Goal: Communication & Community: Answer question/provide support

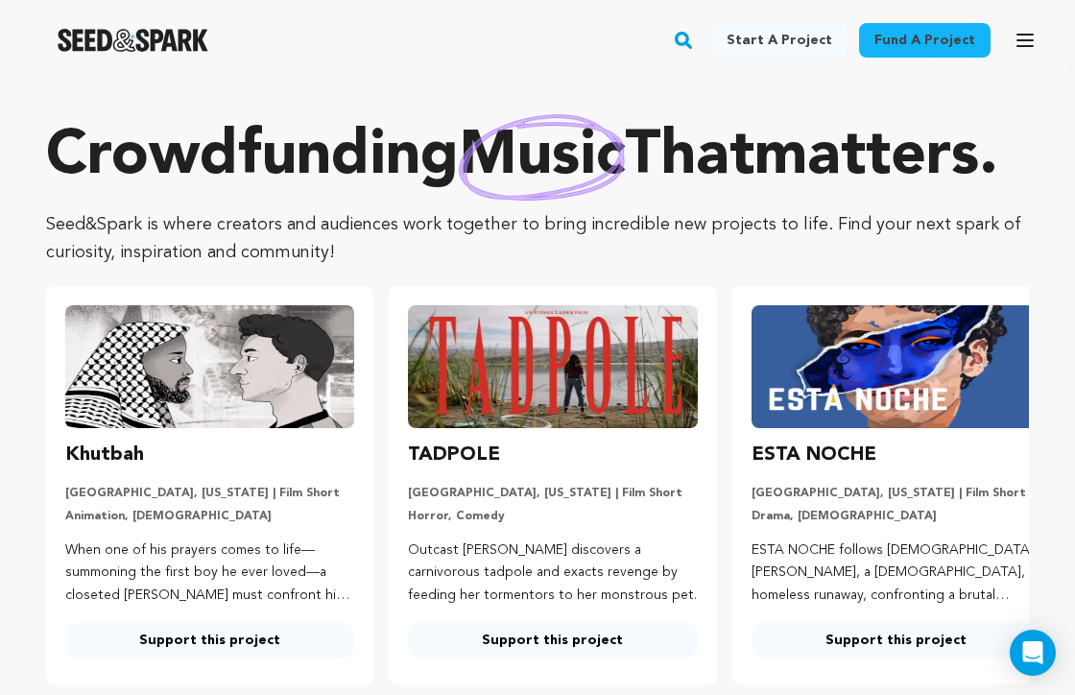
click at [1022, 41] on icon "button" at bounding box center [1024, 41] width 15 height 12
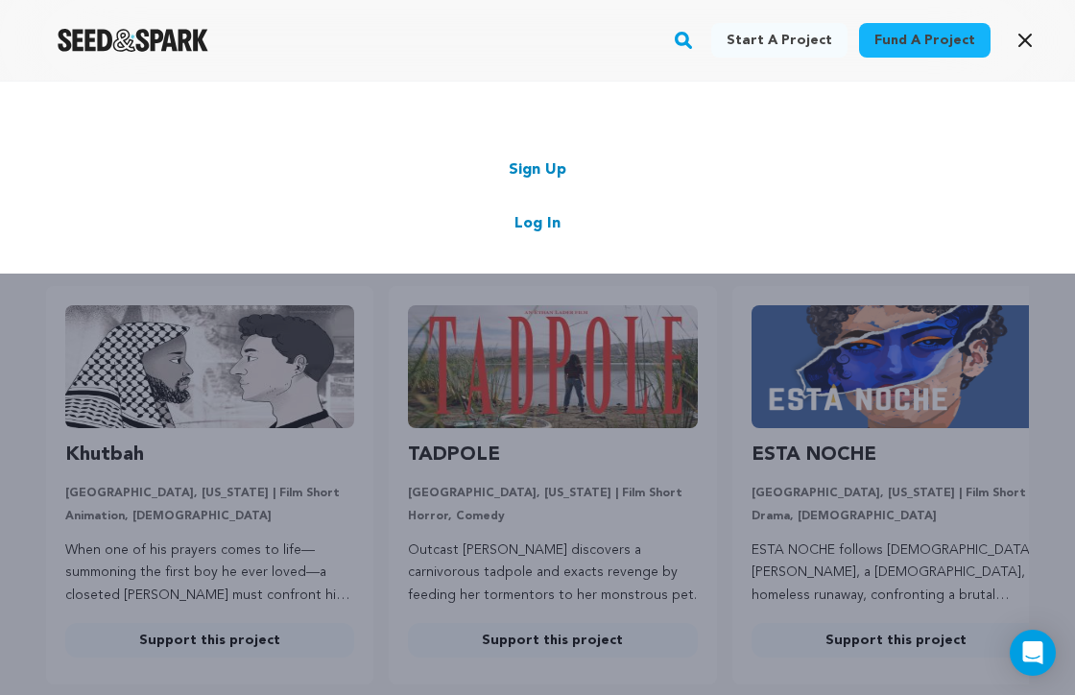
click at [541, 224] on link "Log In" at bounding box center [537, 223] width 46 height 23
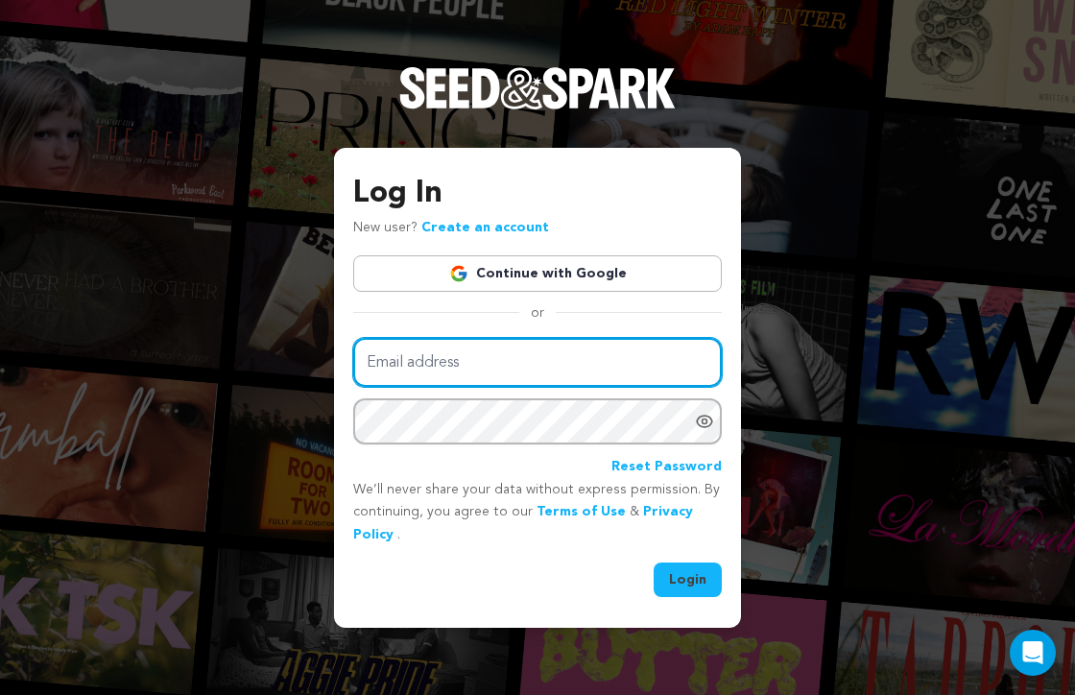
type input "sethb549@gmail.com"
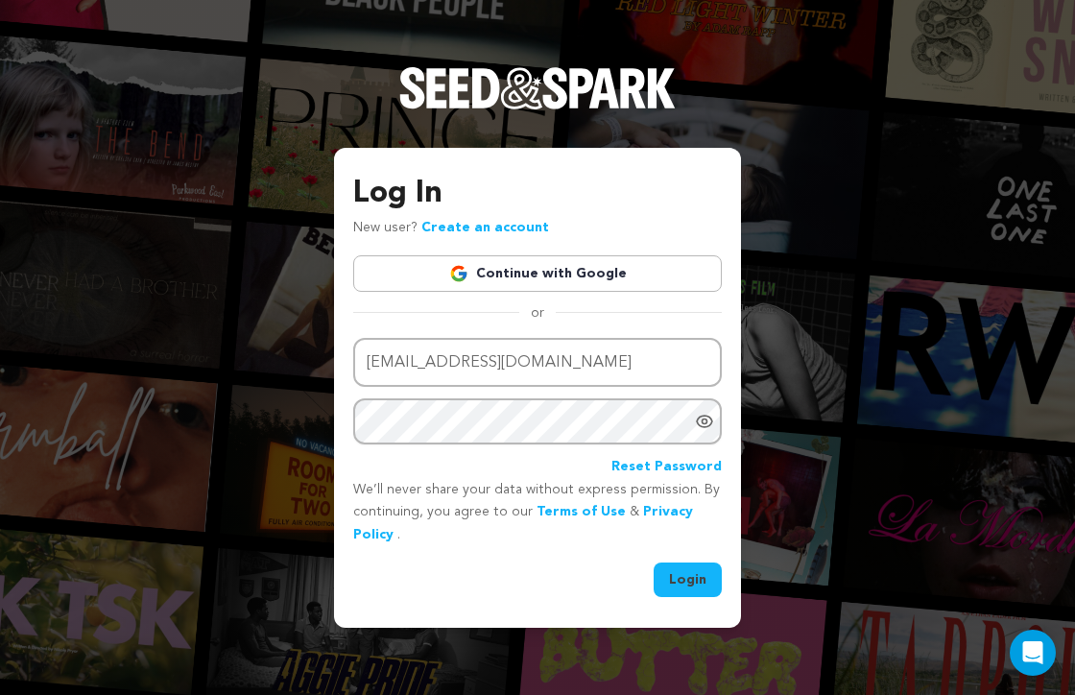
click at [690, 586] on button "Login" at bounding box center [687, 579] width 68 height 35
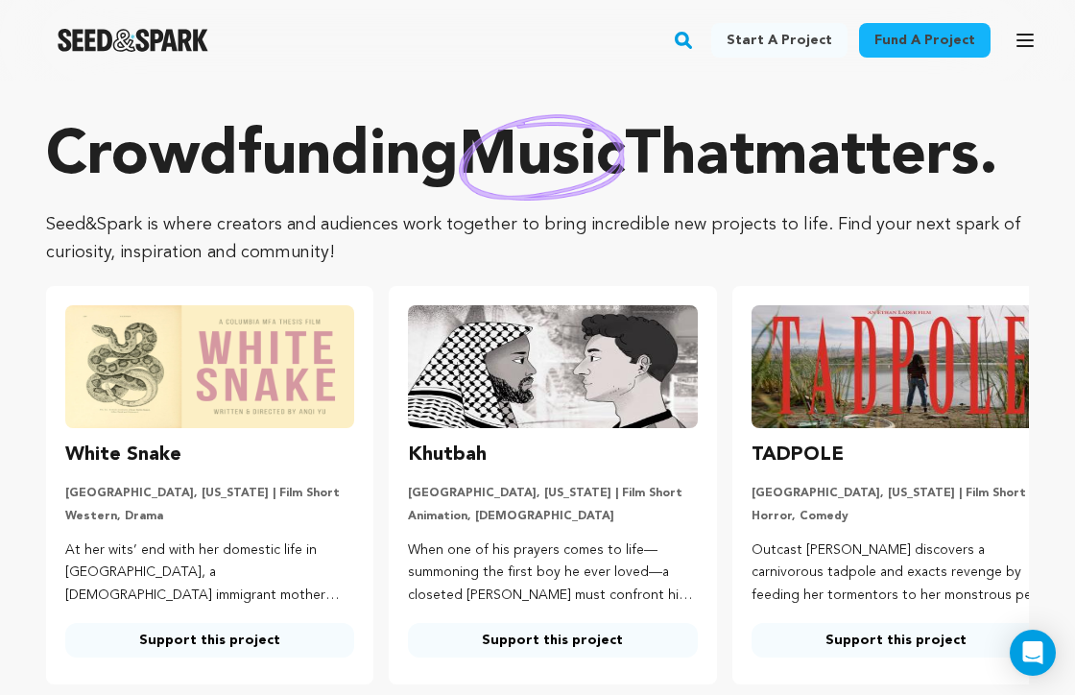
click at [1028, 41] on icon "button" at bounding box center [1024, 41] width 15 height 12
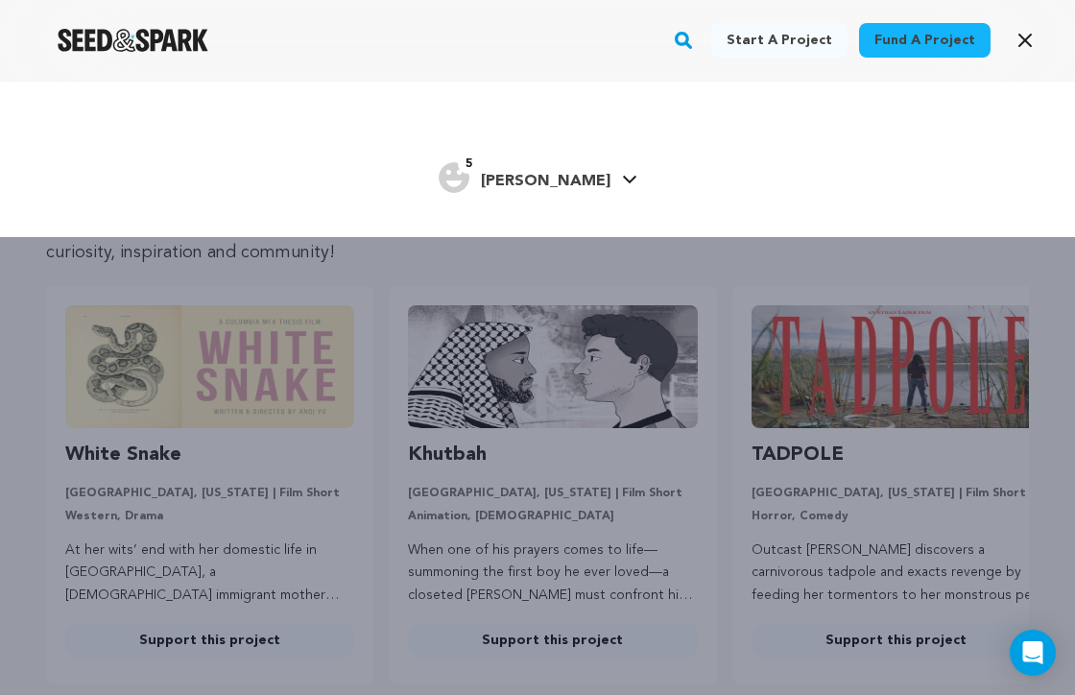
click at [563, 185] on link "5 Seth Seth" at bounding box center [537, 175] width 199 height 35
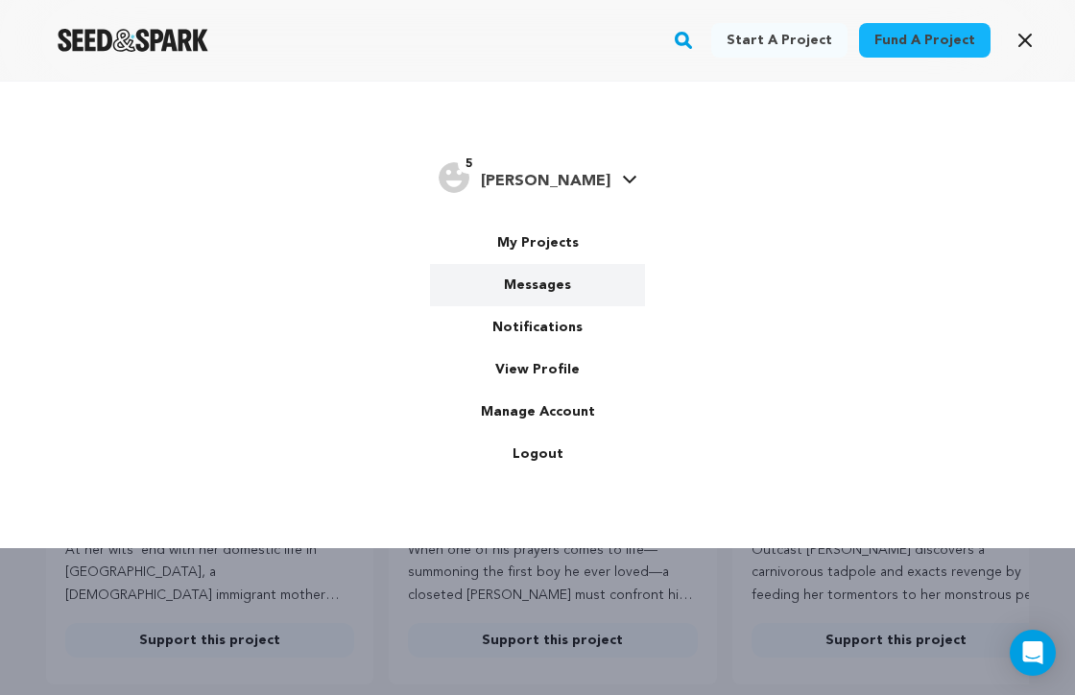
click at [523, 289] on link "Messages" at bounding box center [537, 285] width 215 height 42
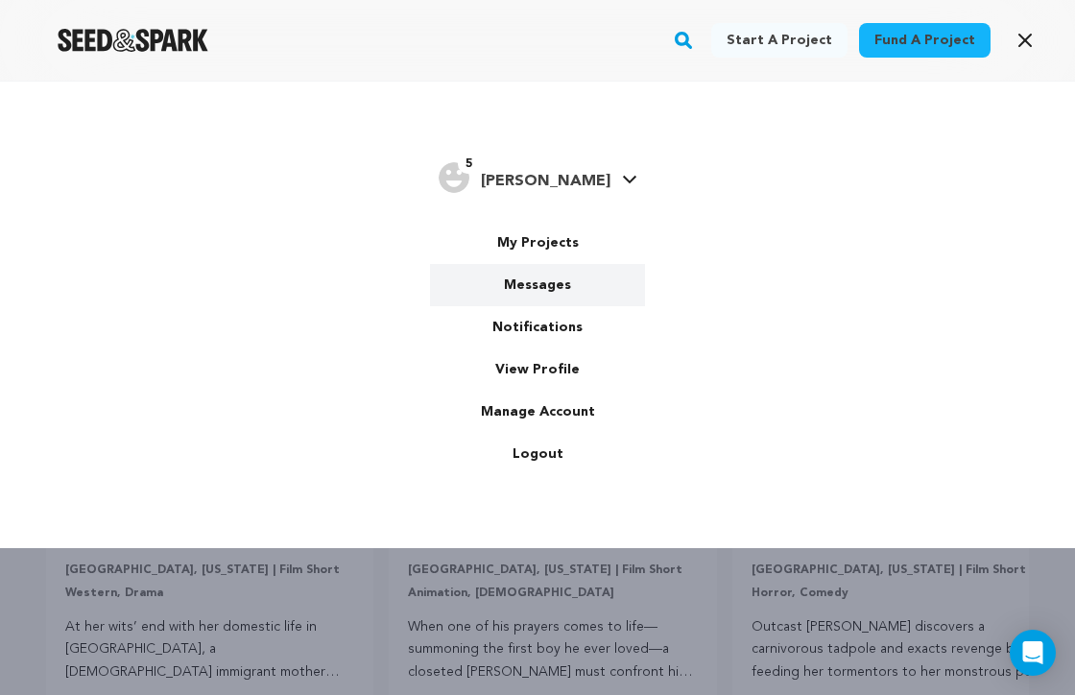
click at [562, 276] on link "Messages" at bounding box center [537, 285] width 215 height 42
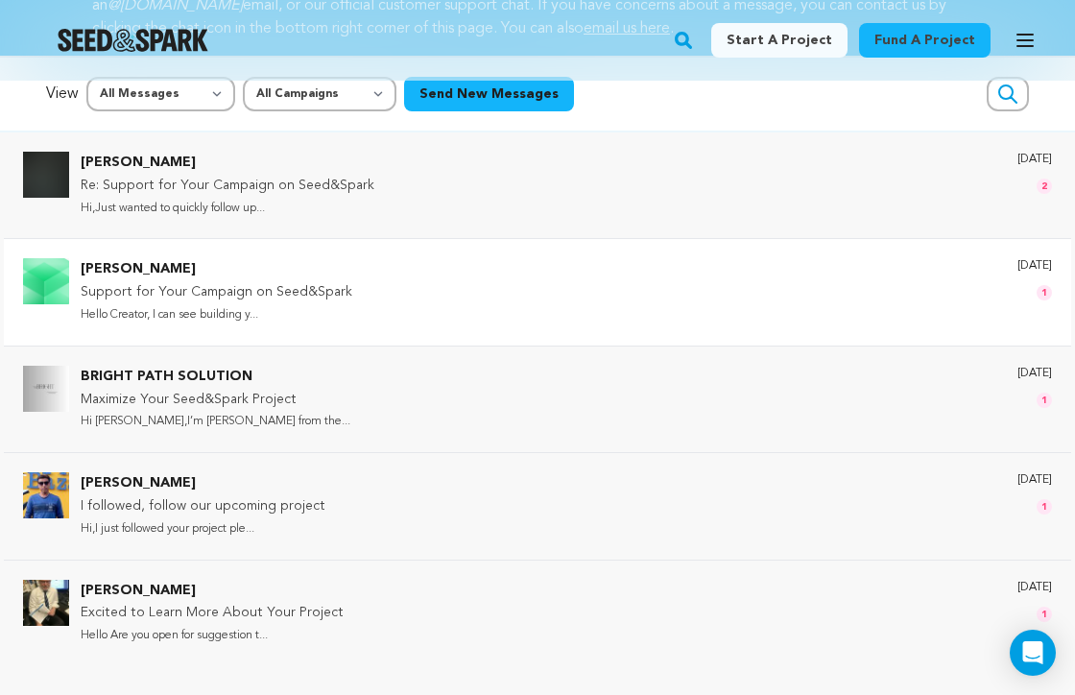
scroll to position [146, 0]
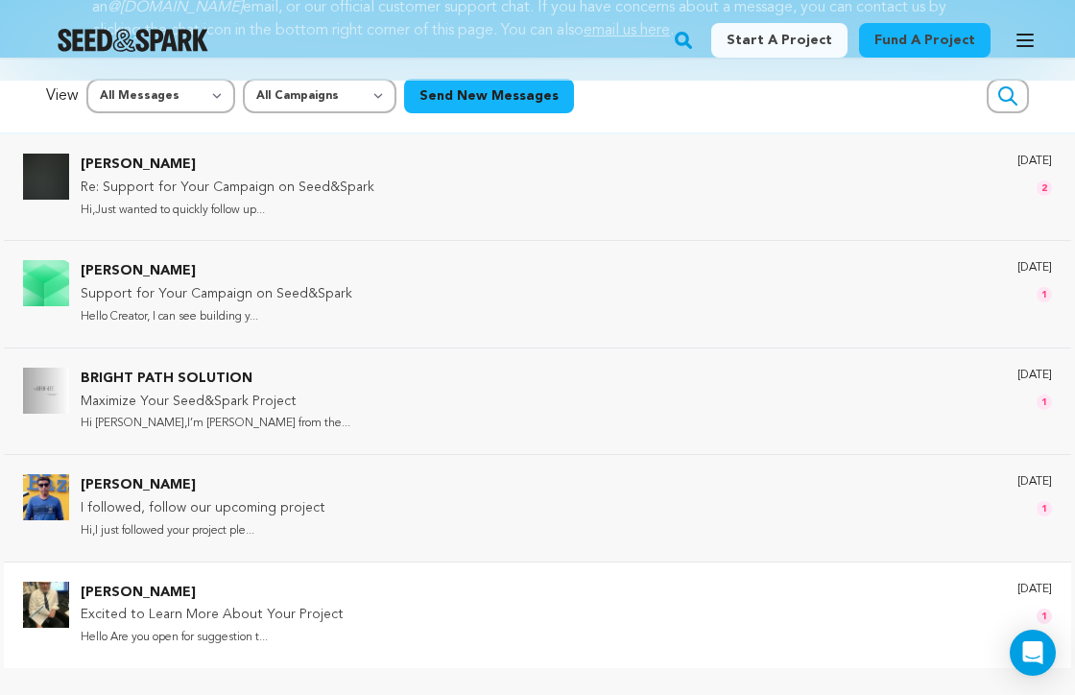
click at [345, 628] on div "[PERSON_NAME] Excited to Learn More About Your Project Hello Are you open for s…" at bounding box center [566, 614] width 971 height 67
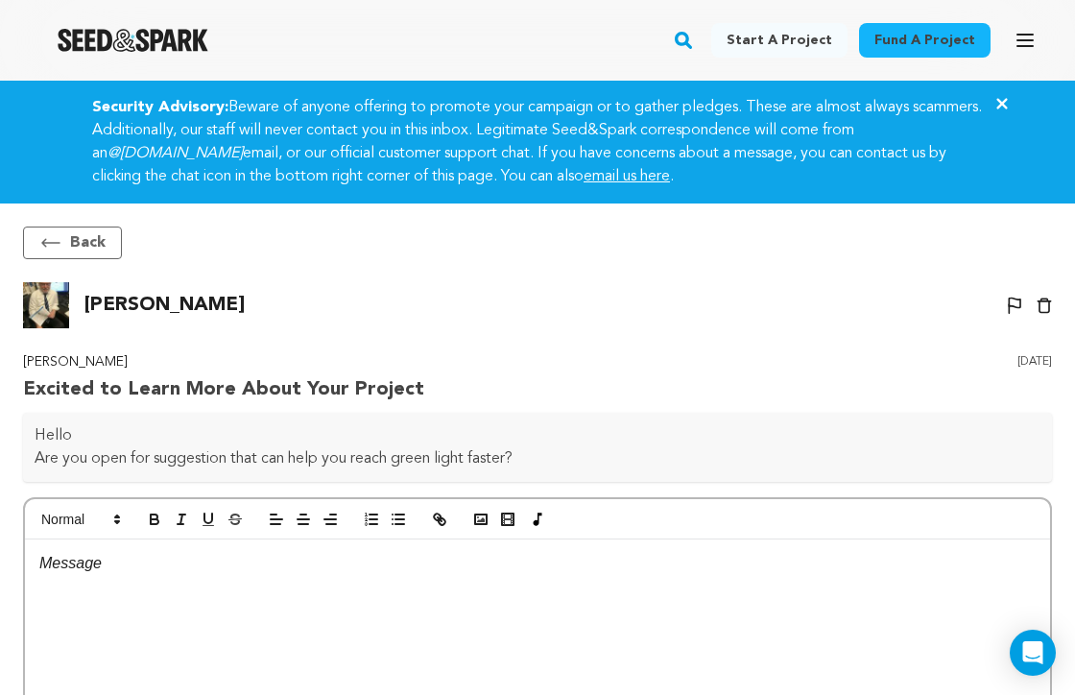
scroll to position [0, 0]
click at [154, 579] on div at bounding box center [537, 683] width 1025 height 288
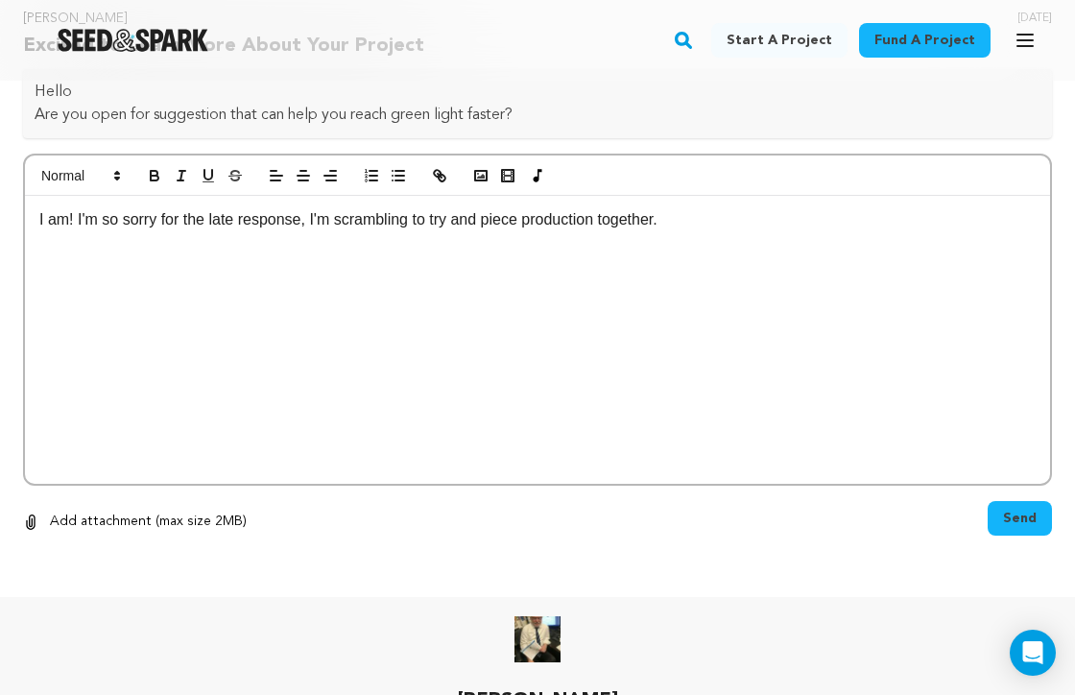
scroll to position [356, 0]
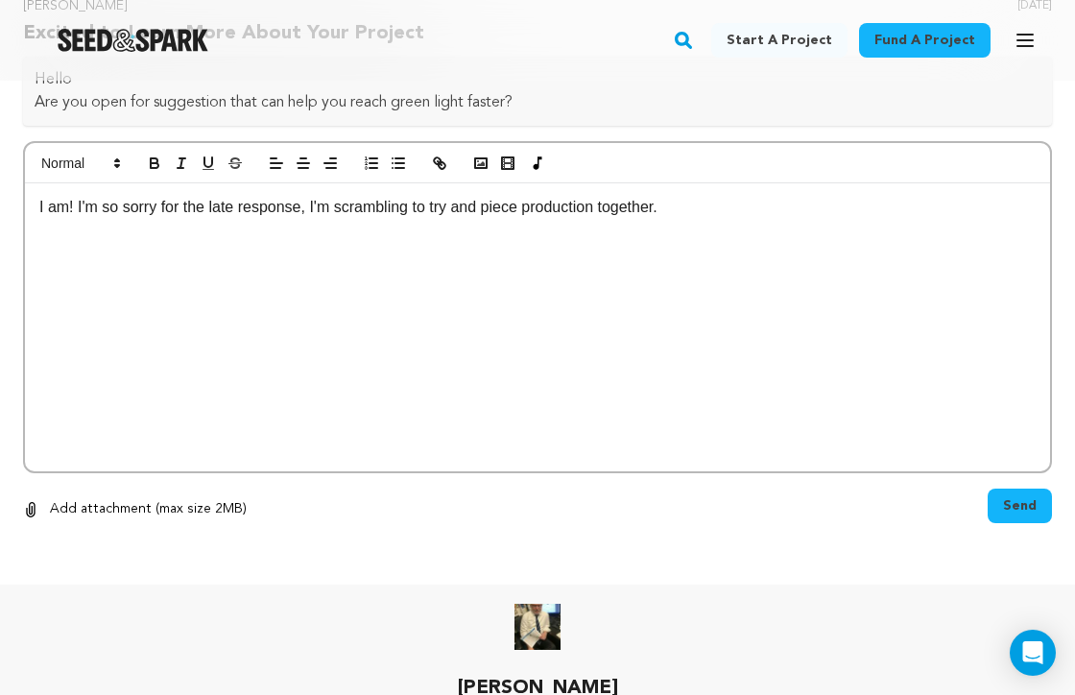
click at [1027, 489] on button "Send" at bounding box center [1019, 505] width 64 height 35
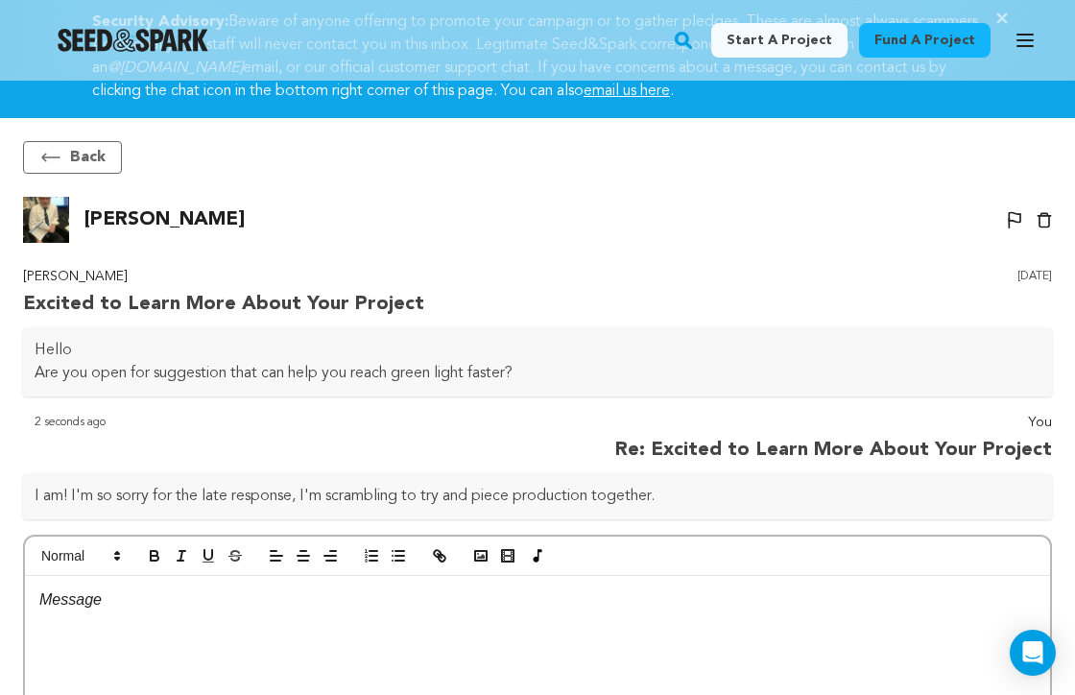
scroll to position [85, 0]
click at [73, 156] on button "Back" at bounding box center [72, 157] width 99 height 33
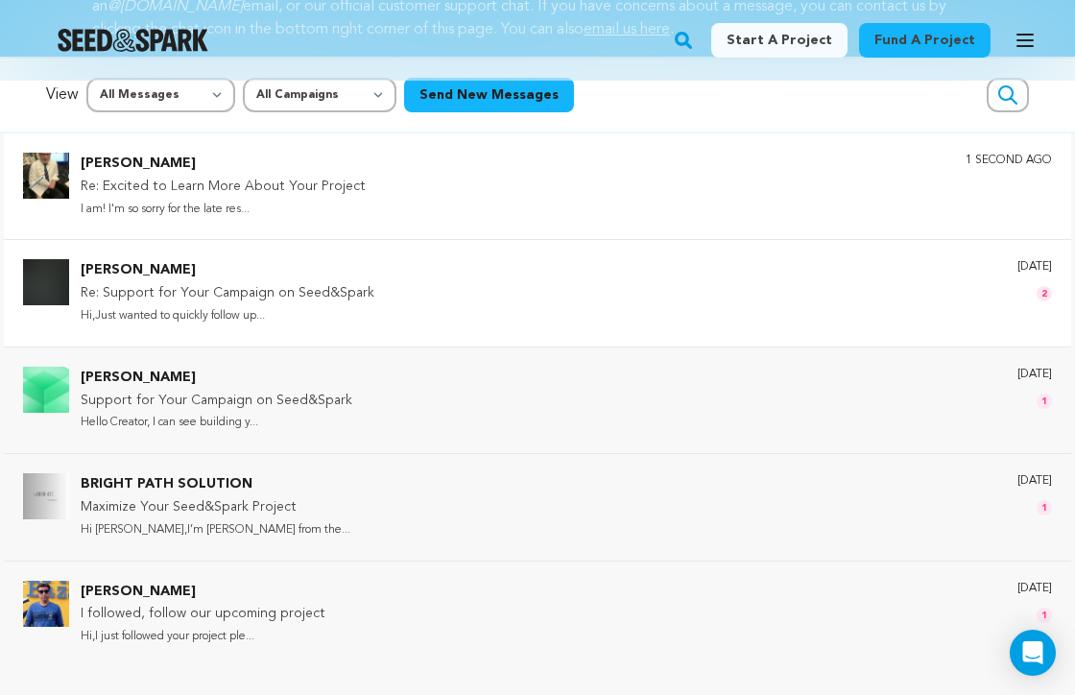
scroll to position [146, 0]
click at [234, 201] on p "I am! I'm so sorry for the late res..." at bounding box center [223, 211] width 285 height 22
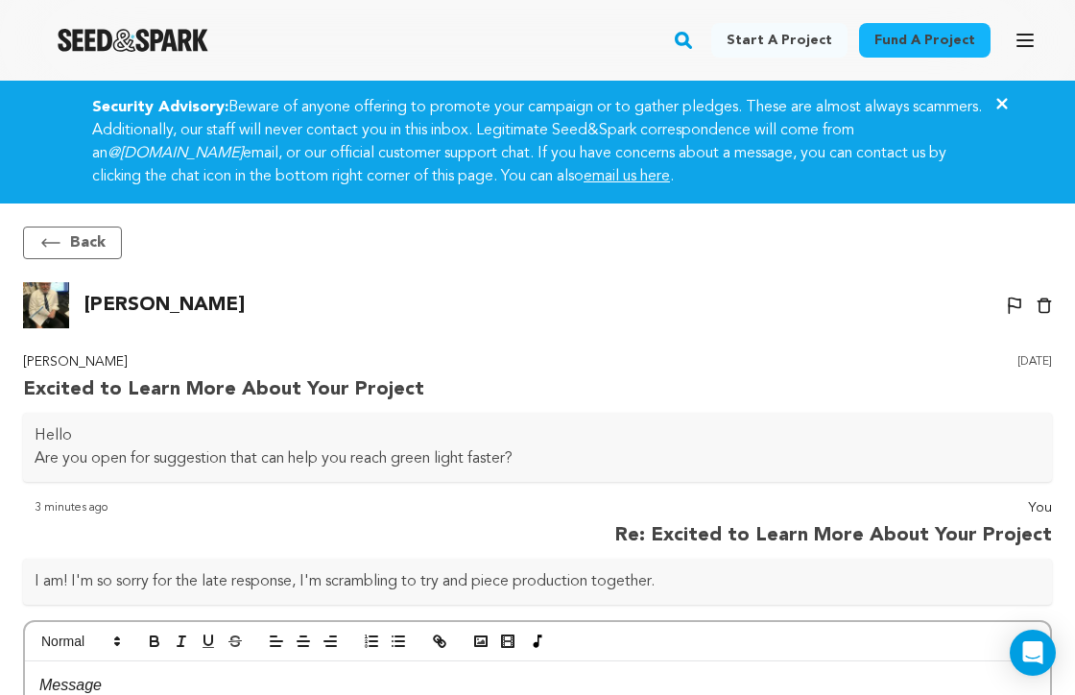
scroll to position [0, 0]
click at [76, 237] on button "Back" at bounding box center [72, 242] width 99 height 33
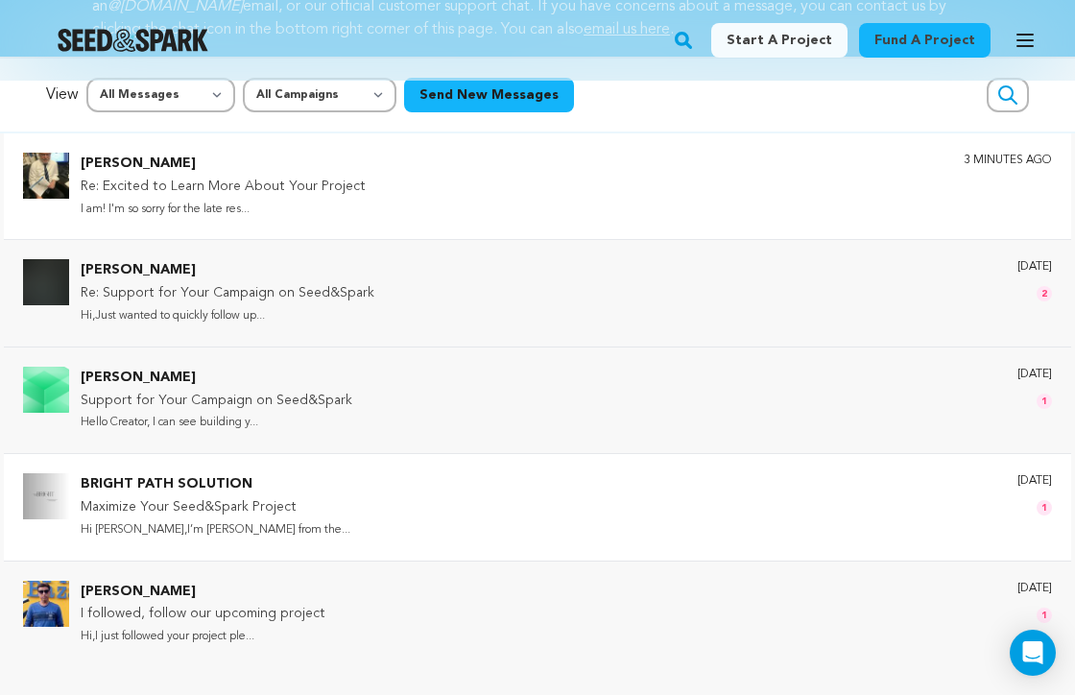
scroll to position [146, 0]
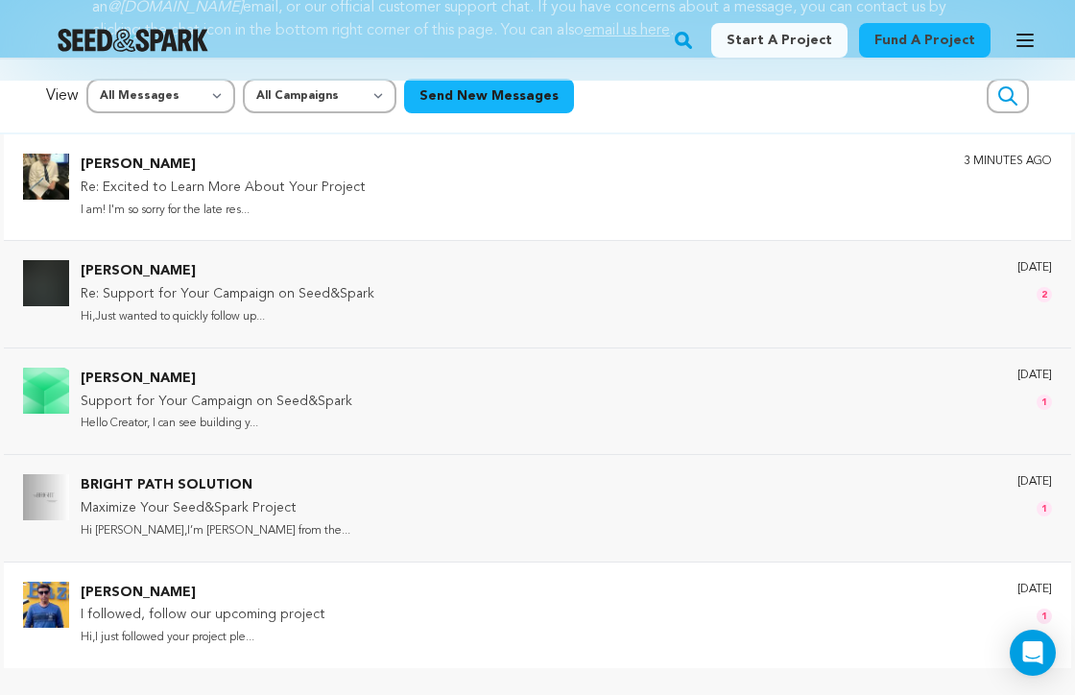
click at [199, 603] on p "I followed, follow our upcoming project" at bounding box center [203, 614] width 245 height 23
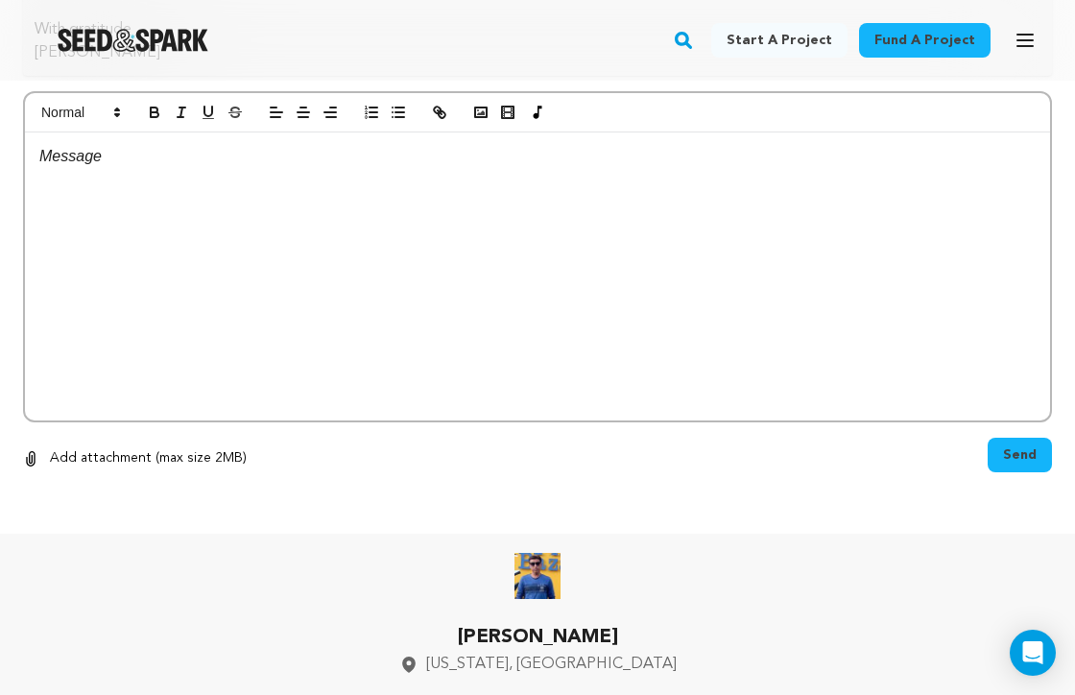
scroll to position [644, 0]
click at [247, 157] on p at bounding box center [537, 156] width 996 height 25
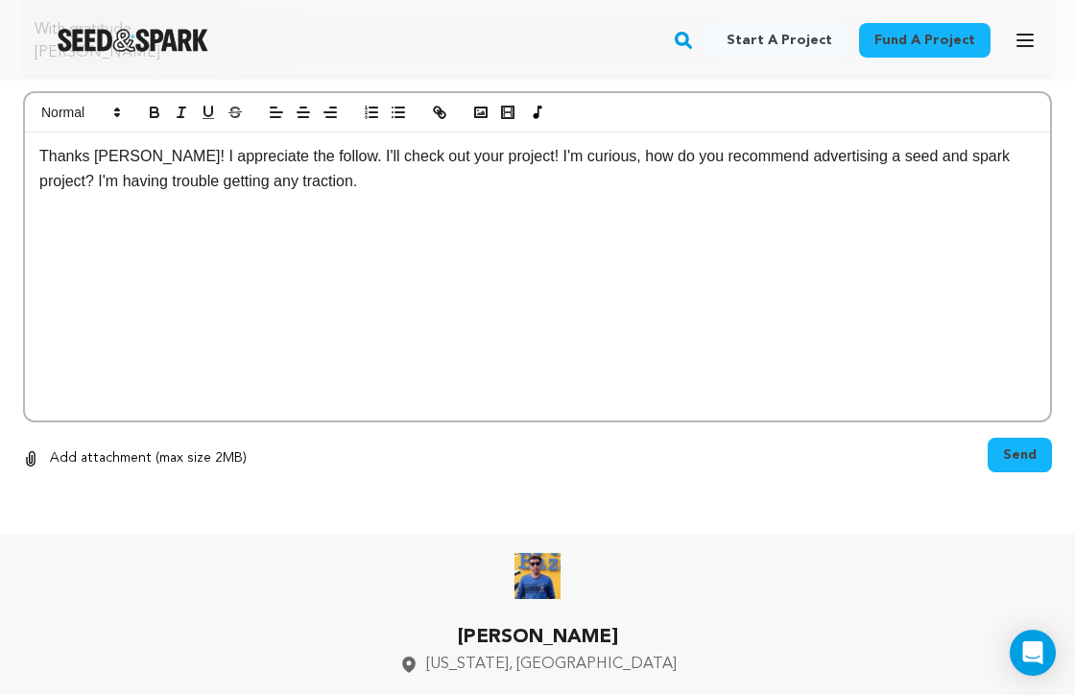
click at [1009, 452] on span "Send" at bounding box center [1020, 454] width 34 height 19
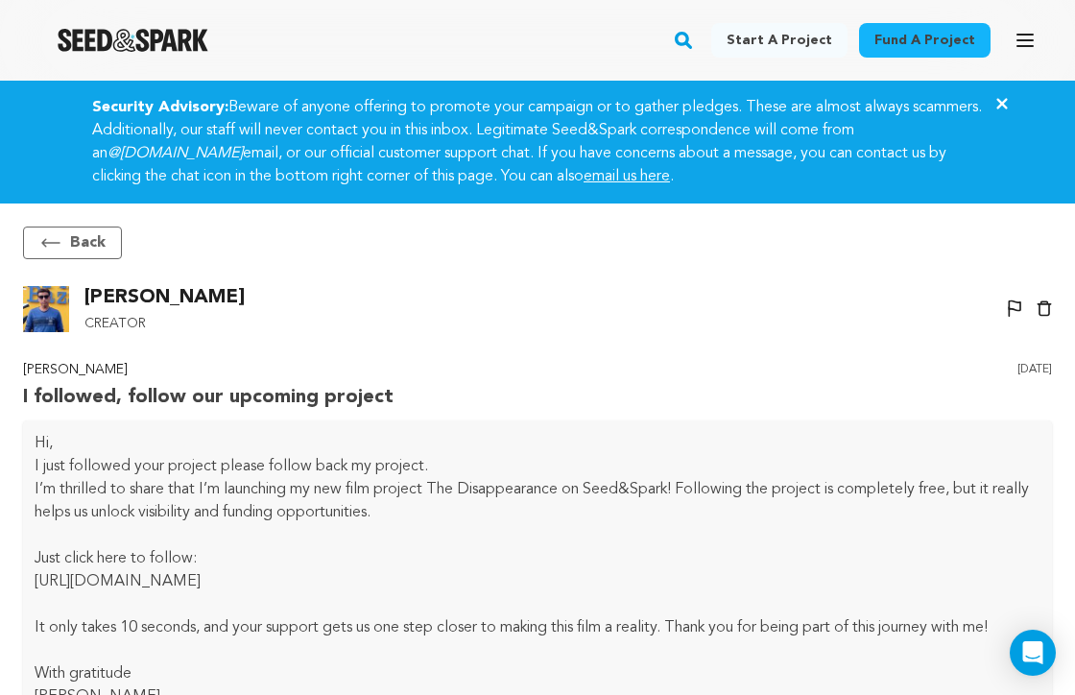
scroll to position [0, 0]
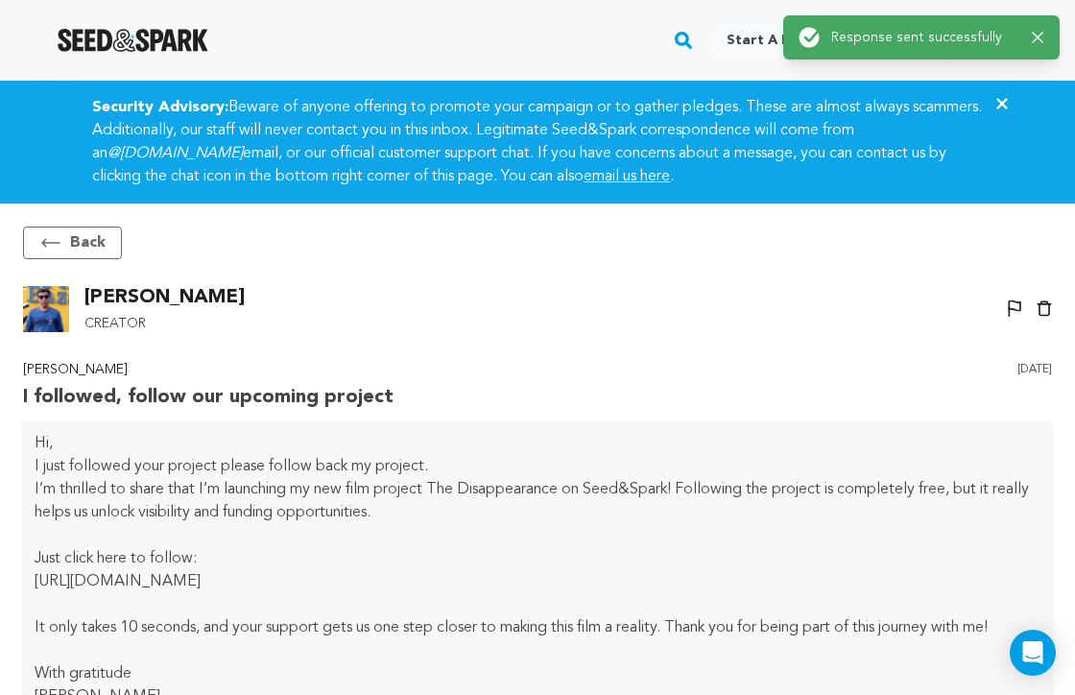
click at [121, 329] on p "Creator" at bounding box center [164, 324] width 160 height 23
click at [161, 299] on p "[PERSON_NAME]" at bounding box center [164, 297] width 160 height 31
click at [36, 310] on img at bounding box center [46, 309] width 46 height 46
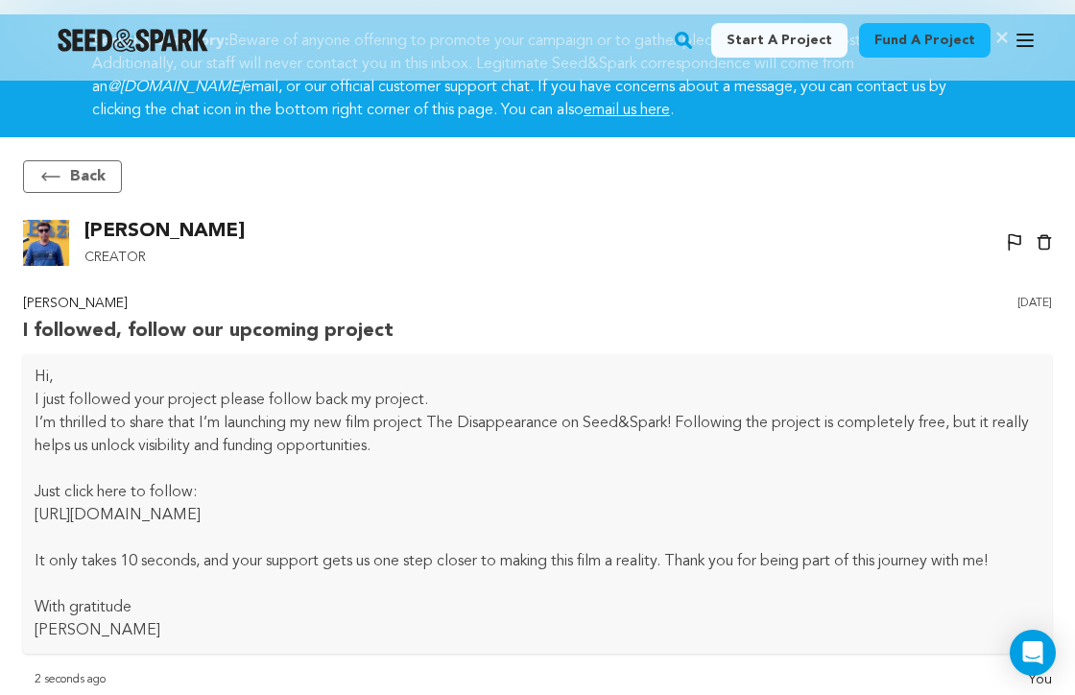
scroll to position [96, 0]
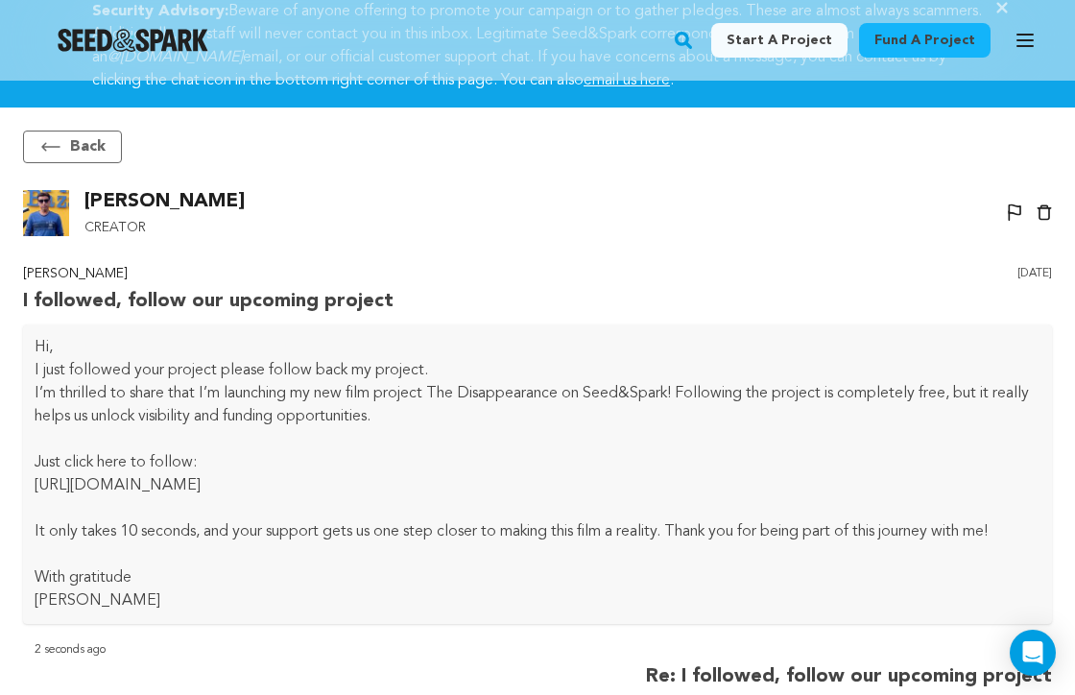
click at [35, 485] on p "https://seedandspark.com/fund/the-disappearance-mymovie?token=528b7f8b2865afcaf…" at bounding box center [537, 485] width 1005 height 23
drag, startPoint x: 35, startPoint y: 485, endPoint x: 1028, endPoint y: 481, distance: 993.0
click at [1028, 481] on p "https://seedandspark.com/fund/the-disappearance-mymovie?token=528b7f8b2865afcaf…" at bounding box center [537, 485] width 1005 height 23
copy p "https://seedandspark.com/fund/the-disappearance-mymovie?token=528b7f8b2865afcaf…"
click at [86, 149] on button "Back" at bounding box center [72, 146] width 99 height 33
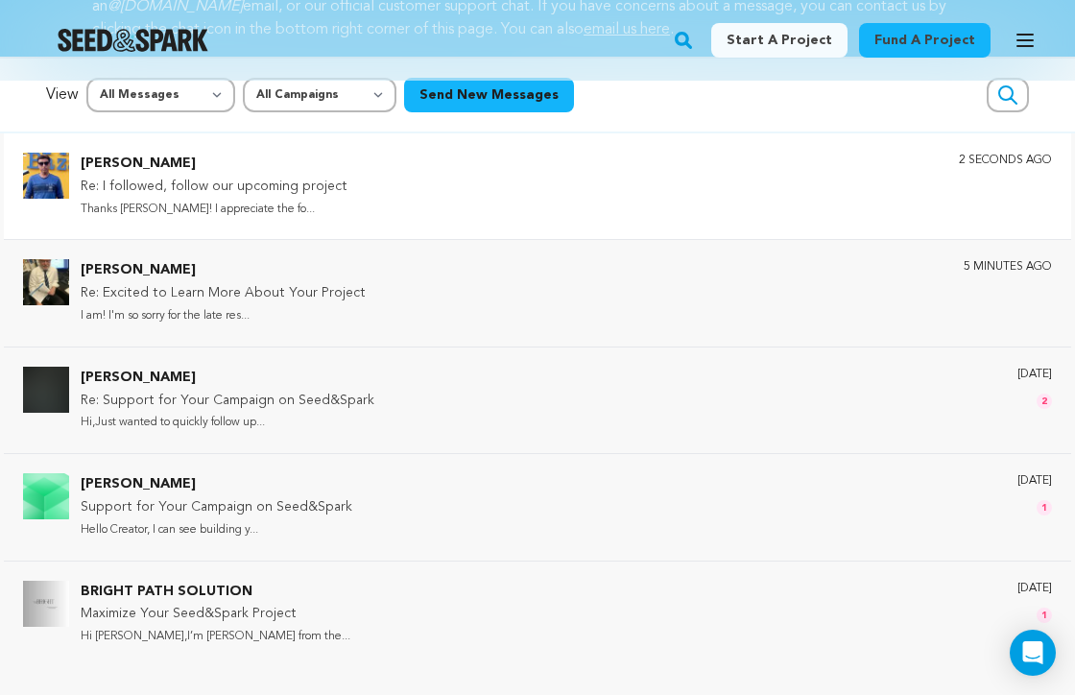
scroll to position [146, 0]
click at [322, 618] on div "BRIGHT PATH SOLUTION Maximize Your Seed&Spark Project Hi Seth,I’m Michael Thoma…" at bounding box center [566, 614] width 971 height 67
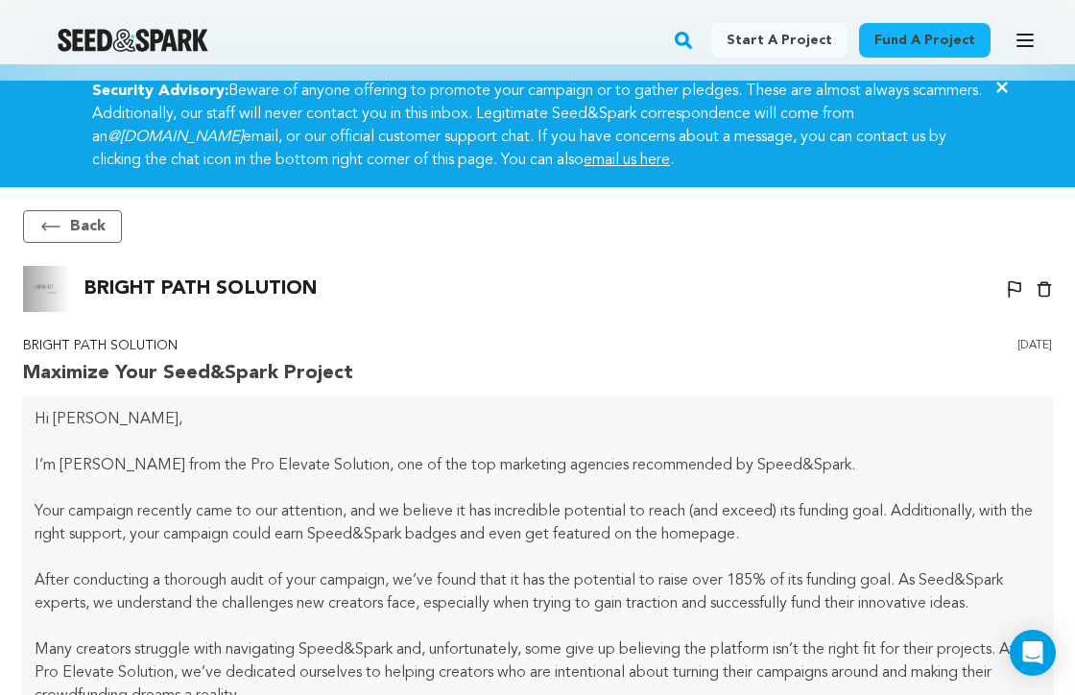
scroll to position [325, 0]
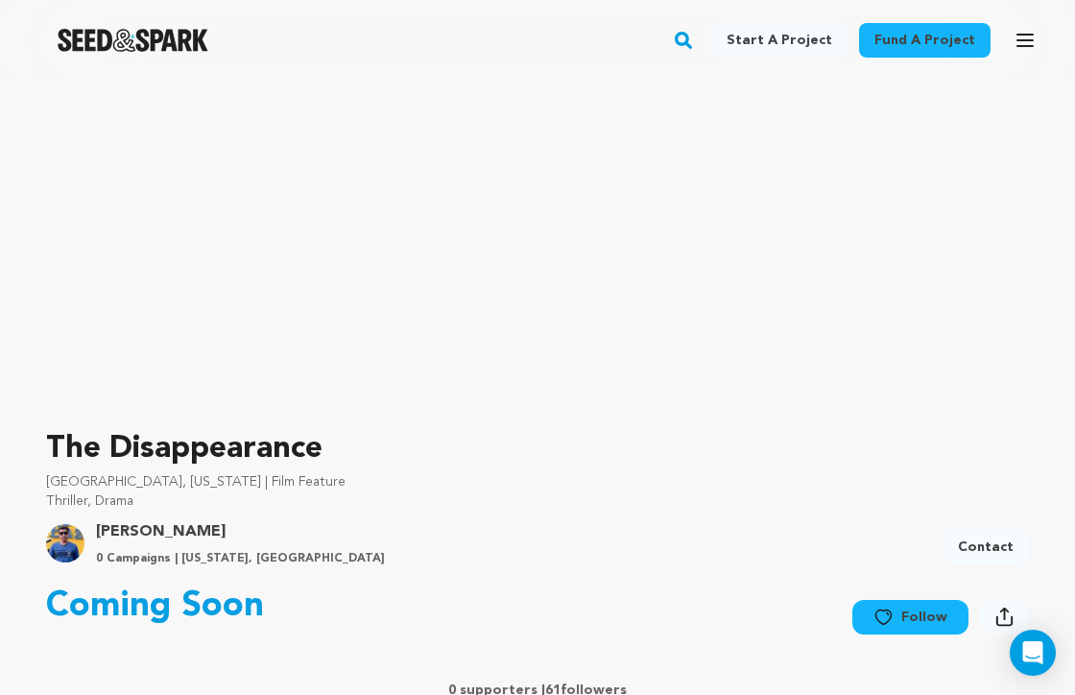
scroll to position [242, 0]
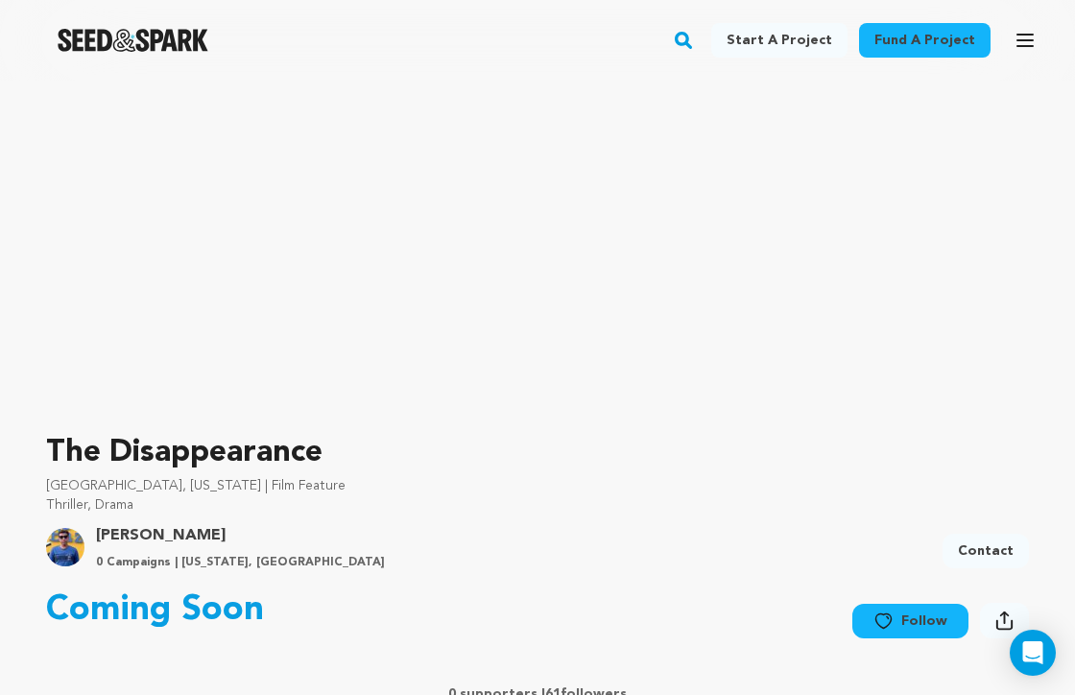
click at [884, 618] on icon at bounding box center [883, 620] width 20 height 19
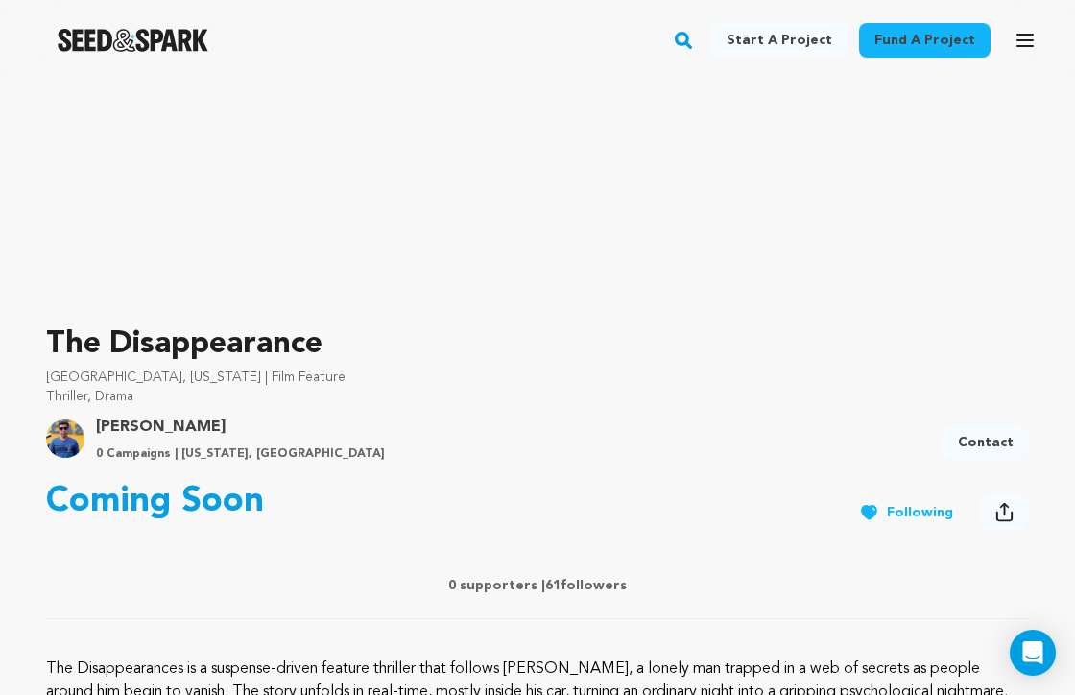
scroll to position [404, 0]
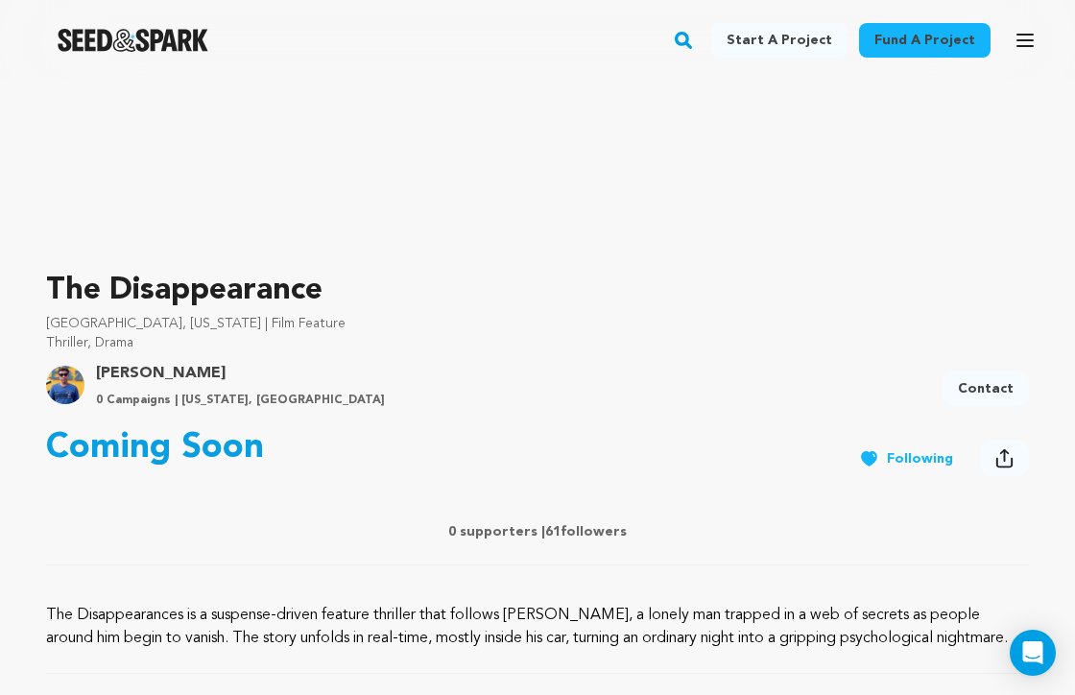
click at [131, 370] on link "[PERSON_NAME]" at bounding box center [240, 373] width 289 height 23
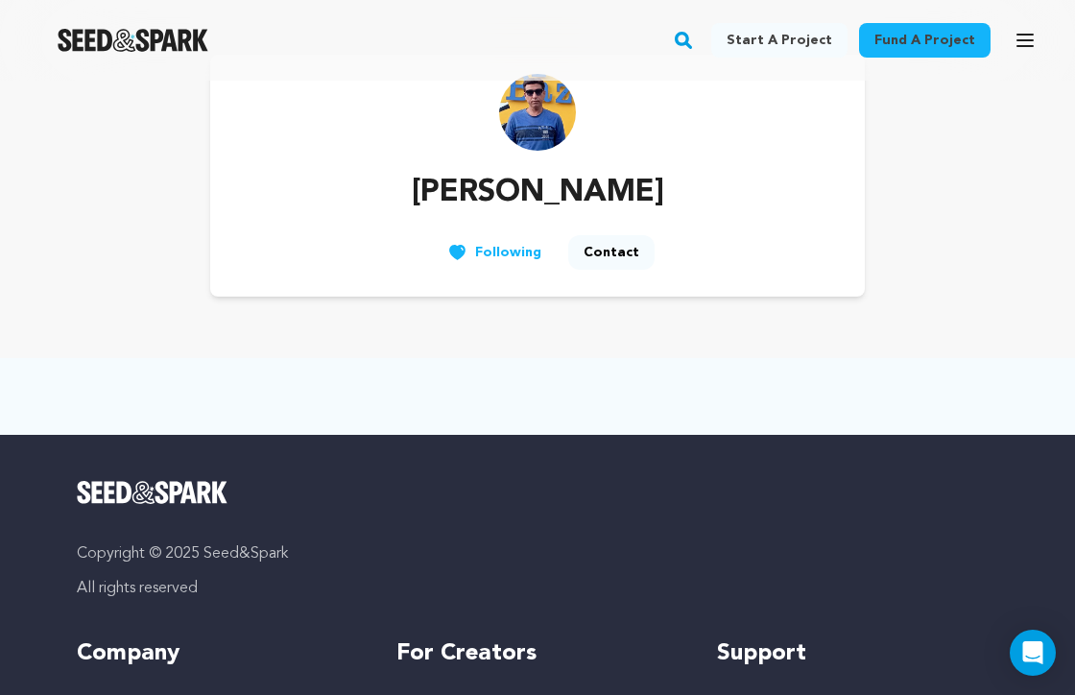
scroll to position [165, 0]
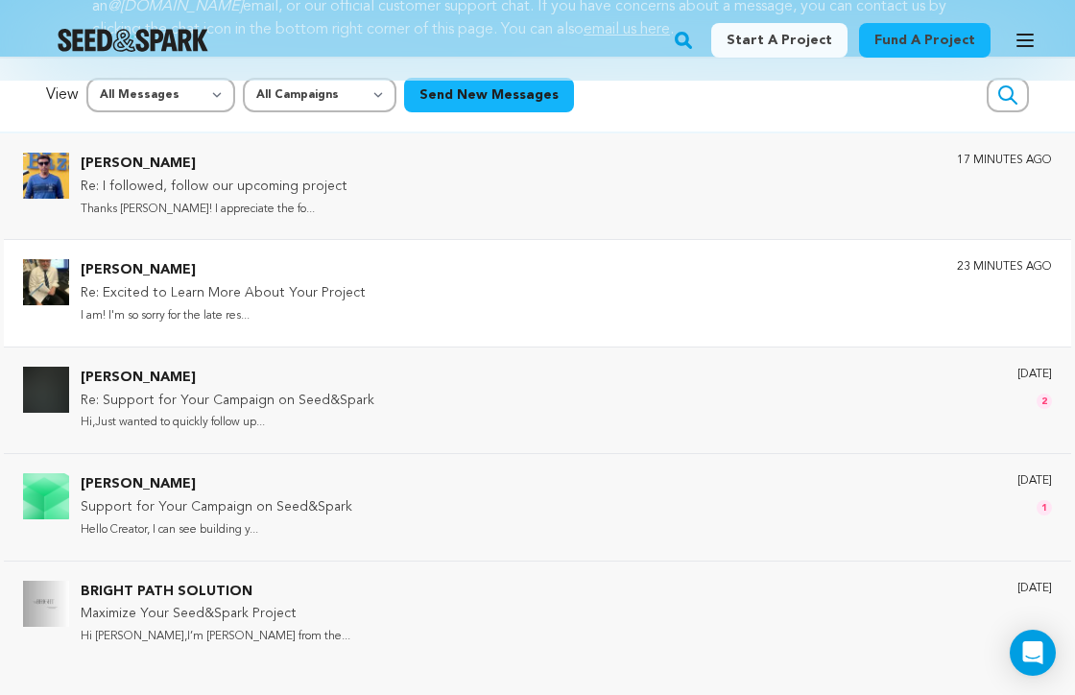
scroll to position [146, 0]
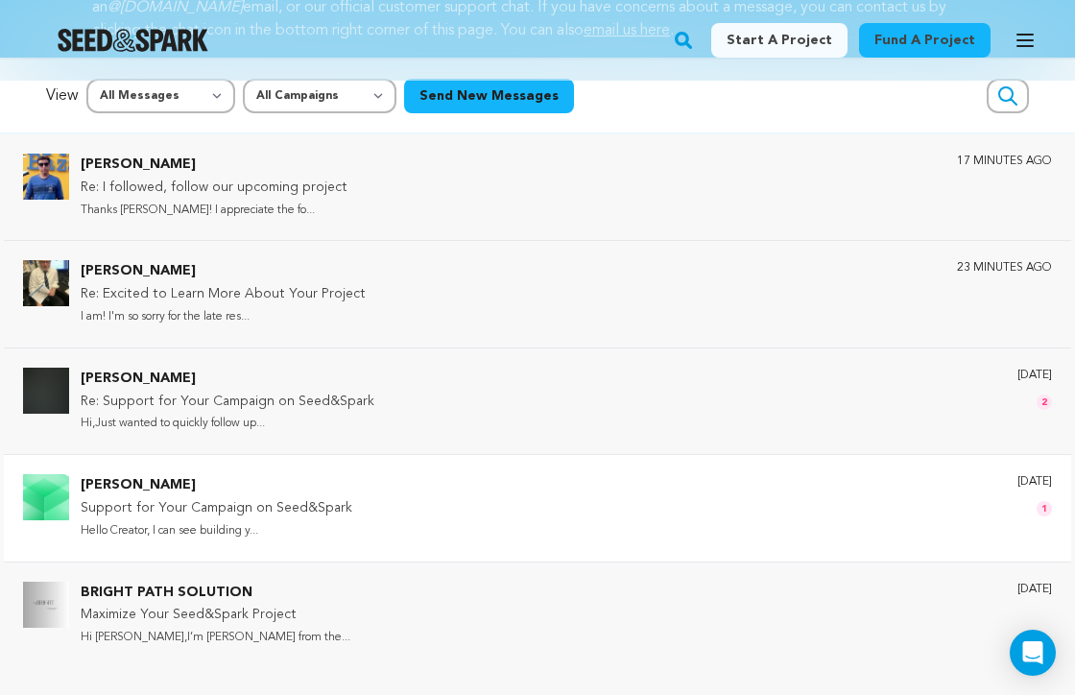
click at [426, 479] on div "[PERSON_NAME] Support for Your Campaign on Seed&Spark Hello Creator, I can see …" at bounding box center [566, 507] width 971 height 67
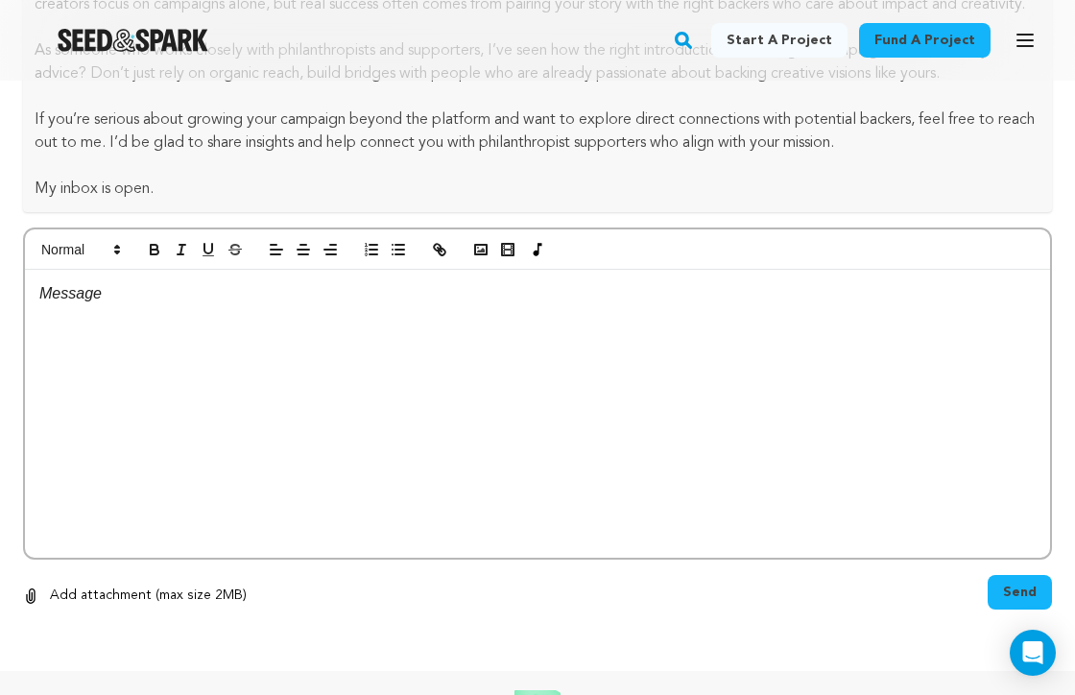
scroll to position [501, 0]
click at [158, 359] on div at bounding box center [537, 413] width 1025 height 288
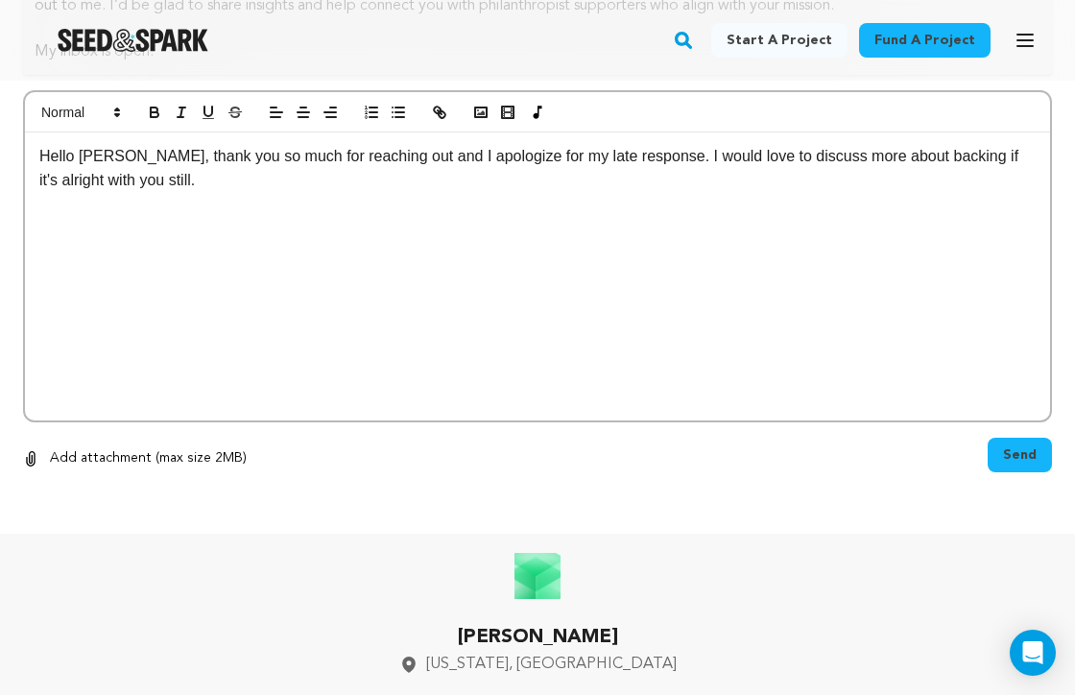
scroll to position [660, 0]
click at [1027, 458] on span "Send" at bounding box center [1020, 454] width 34 height 19
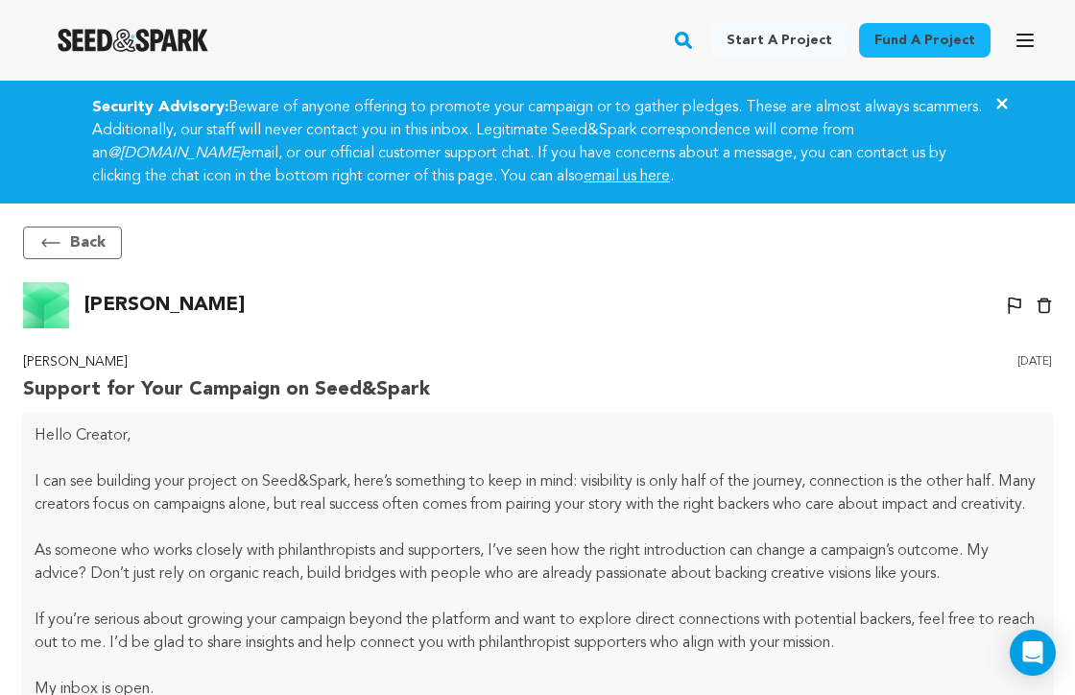
scroll to position [0, 0]
click at [69, 242] on button "Back" at bounding box center [72, 242] width 99 height 33
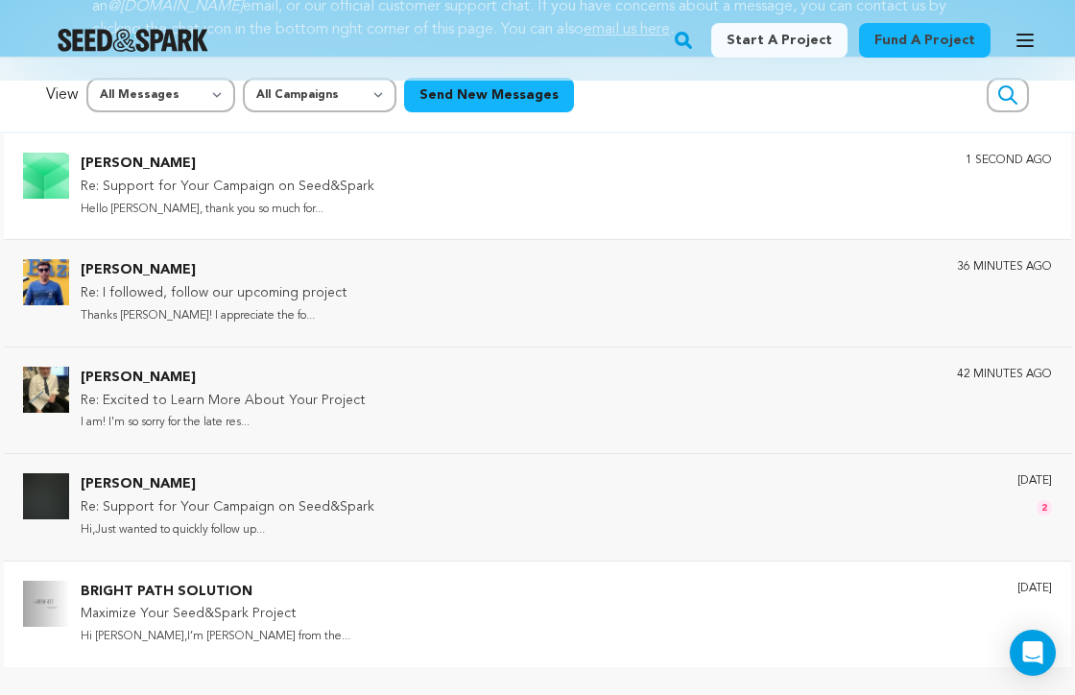
scroll to position [146, 0]
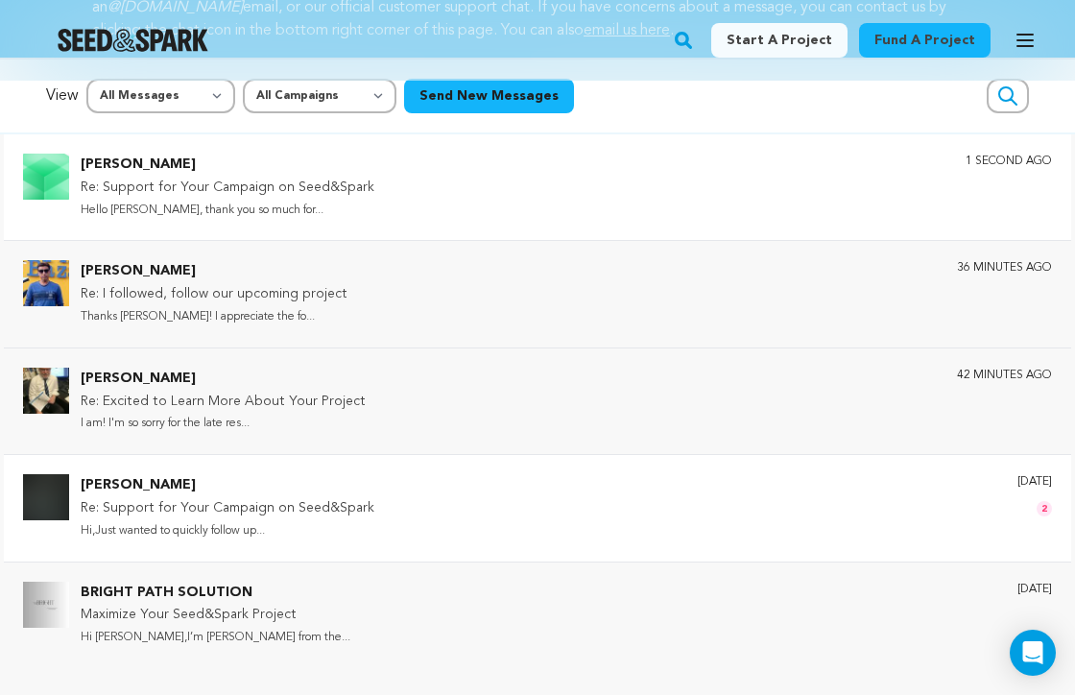
click at [680, 498] on div "[PERSON_NAME] Re: Support for Your Campaign on Seed&Spark Hi,Just wanted to qui…" at bounding box center [566, 507] width 971 height 67
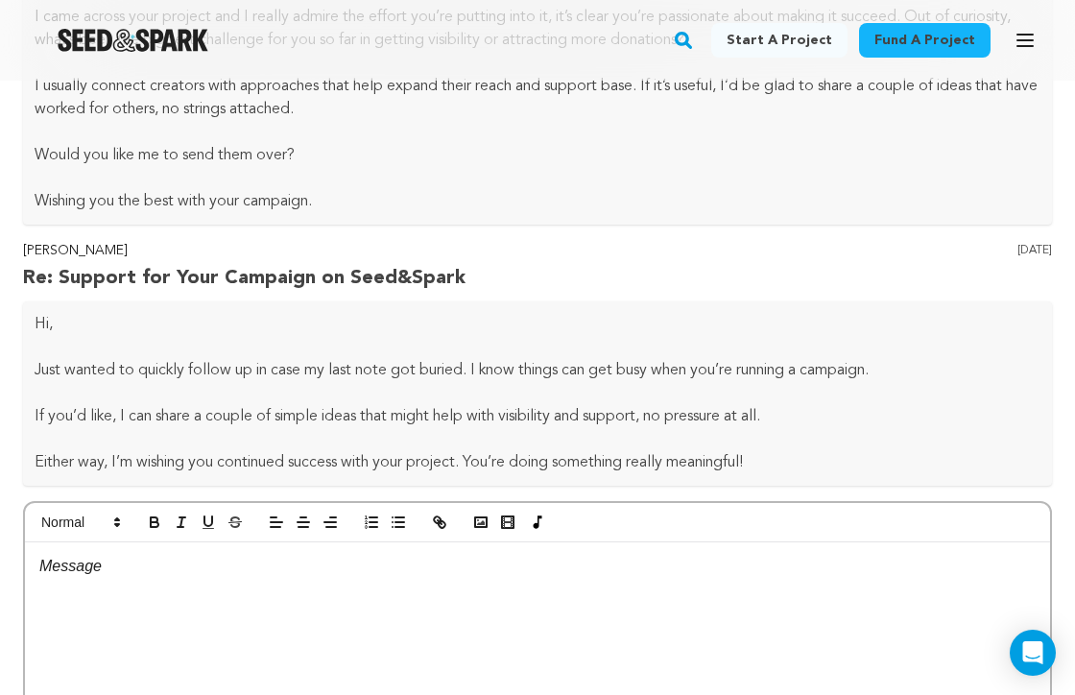
scroll to position [462, 0]
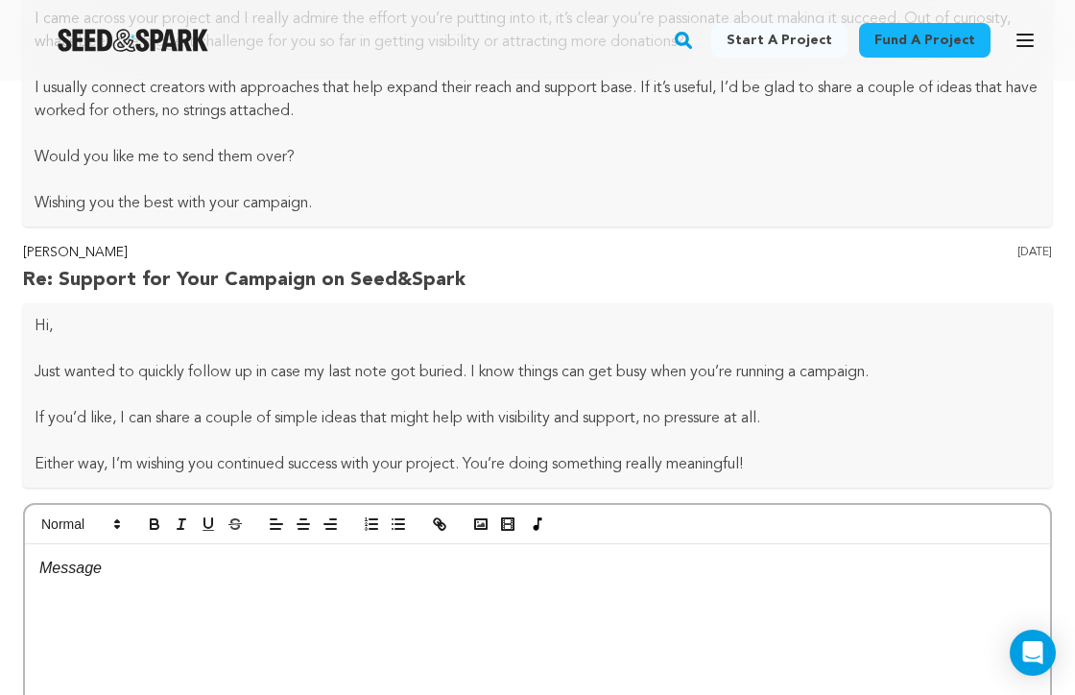
click at [332, 610] on div at bounding box center [537, 688] width 1025 height 288
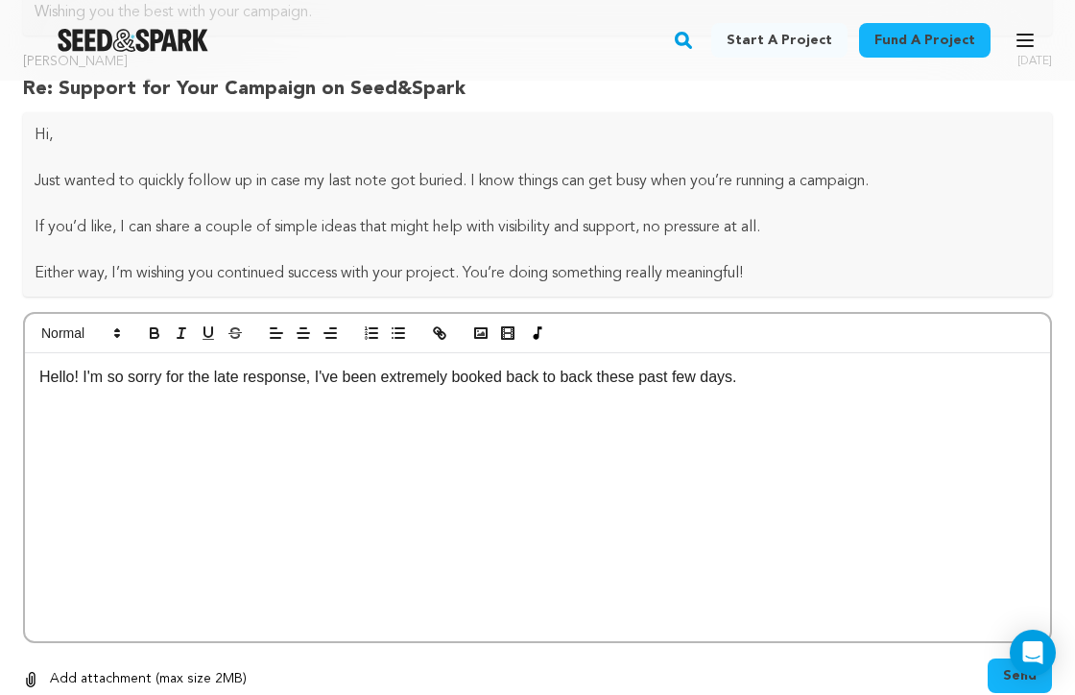
scroll to position [653, 0]
click at [759, 382] on p "Hello! I'm so sorry for the late response, I've been extremely booked back to b…" at bounding box center [537, 377] width 996 height 25
click at [898, 386] on p "Hello! I'm so sorry for the late response, I've been extremely booked back to b…" at bounding box center [537, 377] width 996 height 25
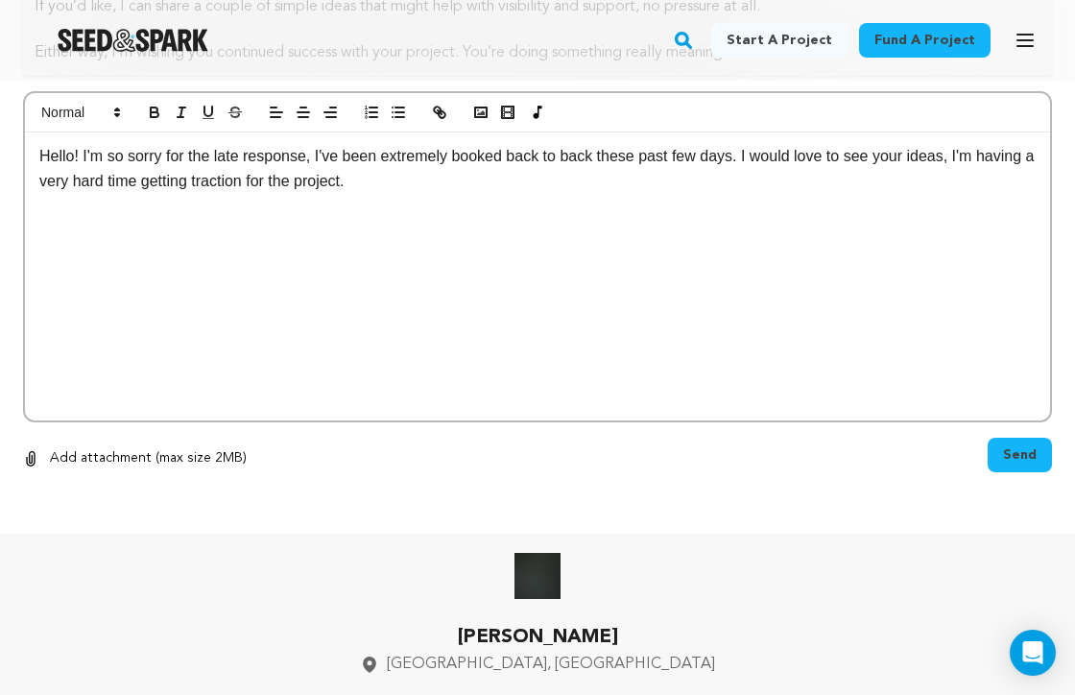
scroll to position [874, 0]
click at [1025, 465] on button "Send" at bounding box center [1019, 454] width 64 height 35
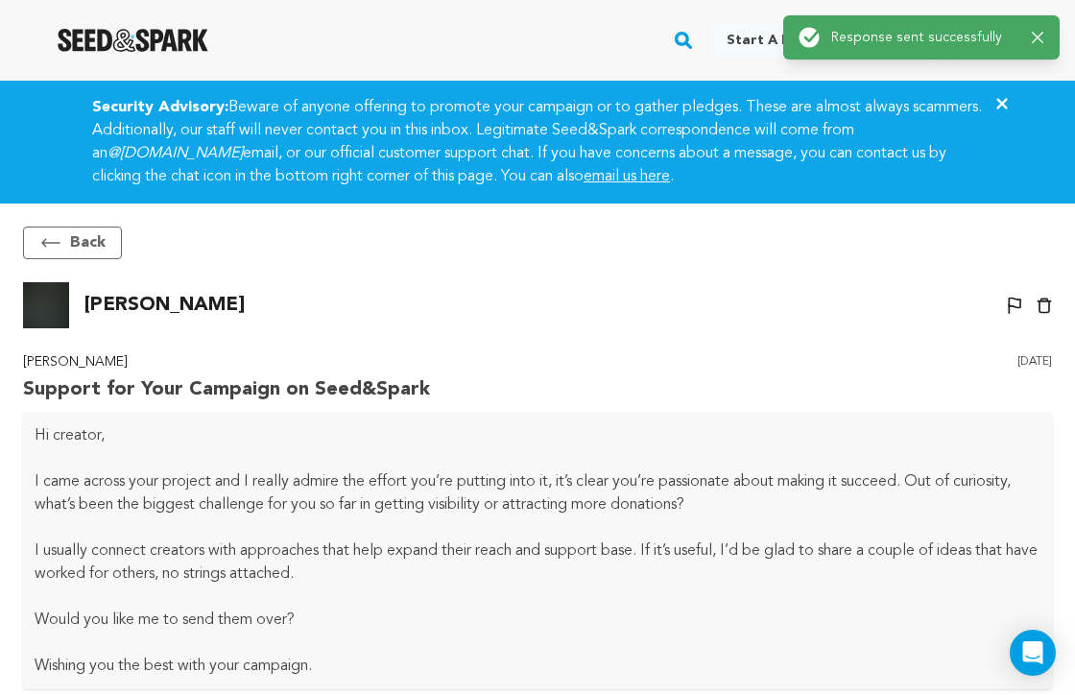
scroll to position [0, 0]
click at [69, 255] on button "Back" at bounding box center [72, 242] width 99 height 33
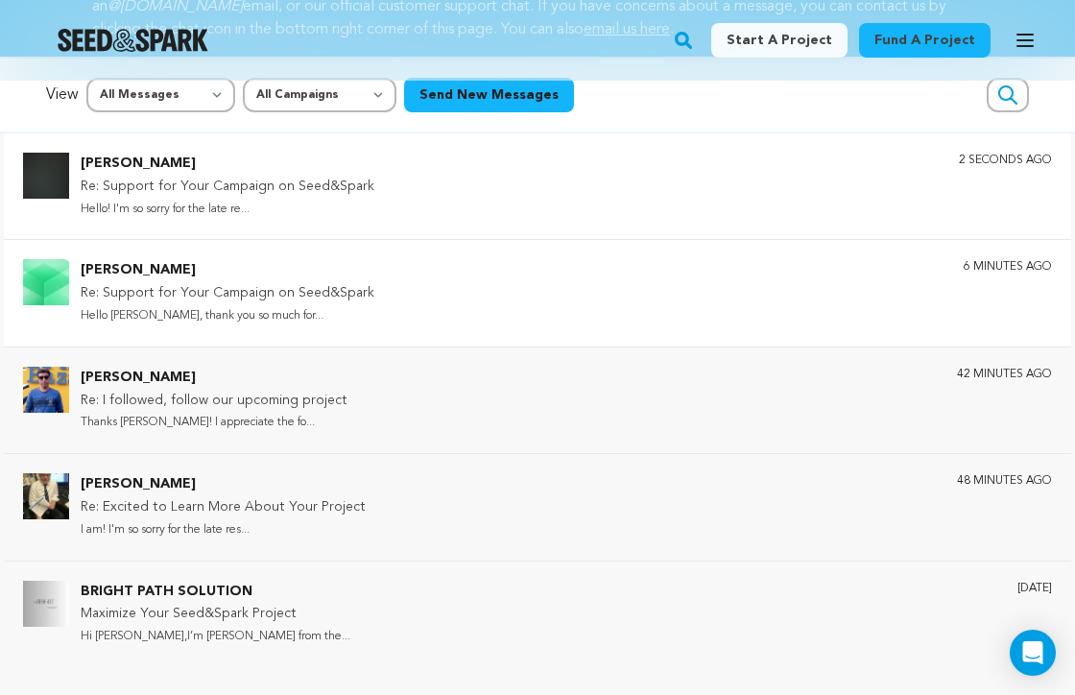
scroll to position [146, 0]
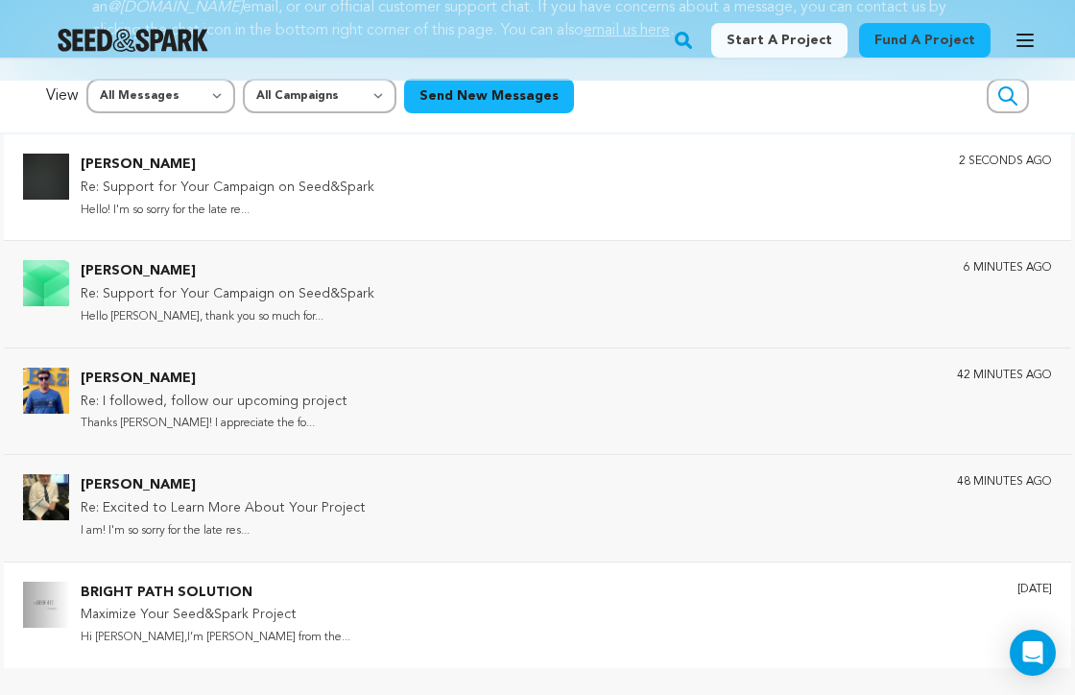
click at [178, 586] on p "BRIGHT PATH SOLUTION" at bounding box center [216, 592] width 270 height 23
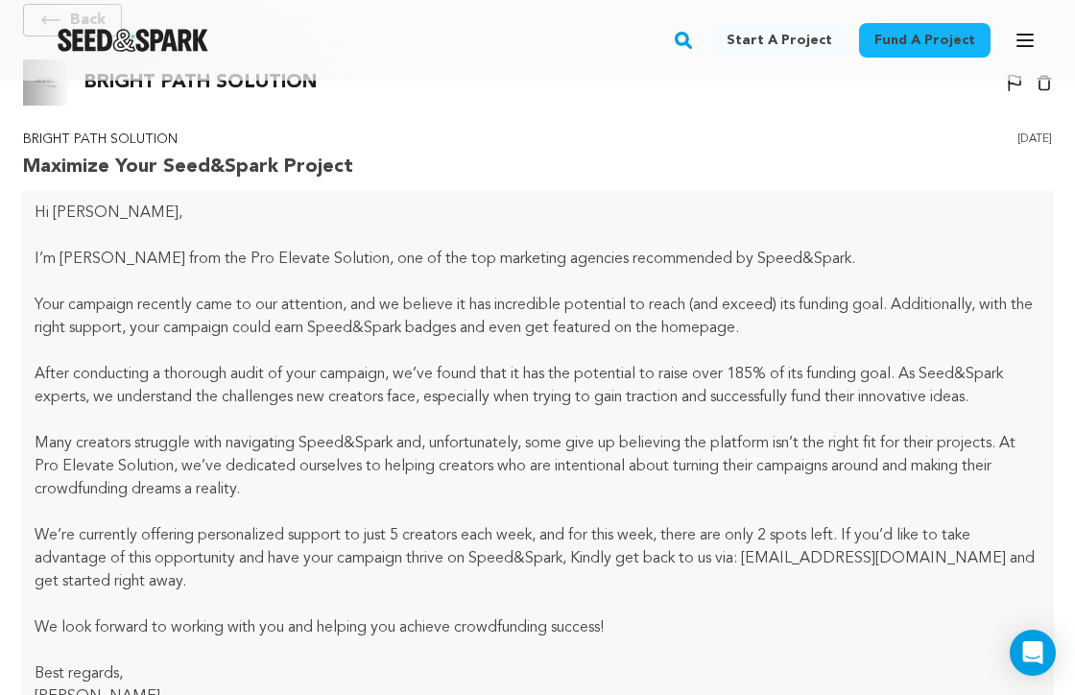
scroll to position [225, 0]
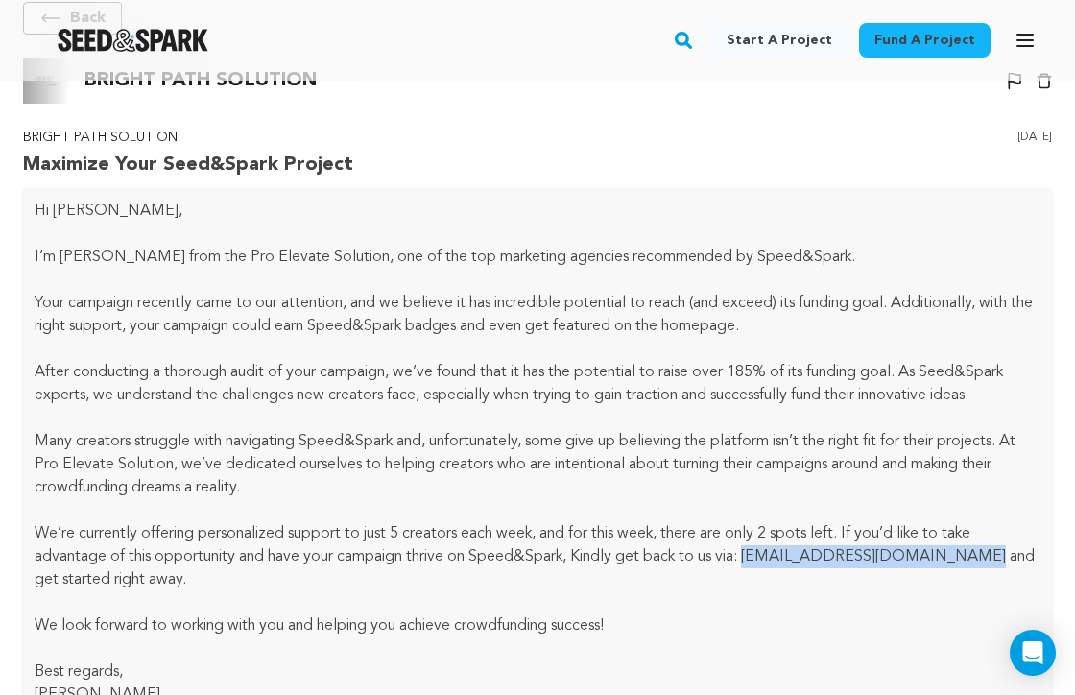
drag, startPoint x: 757, startPoint y: 555, endPoint x: 964, endPoint y: 547, distance: 207.4
click at [964, 547] on p "We’re currently offering personalized support to just 5 creators each week, and…" at bounding box center [537, 556] width 1005 height 69
copy p "[EMAIL_ADDRESS][DOMAIN_NAME]"
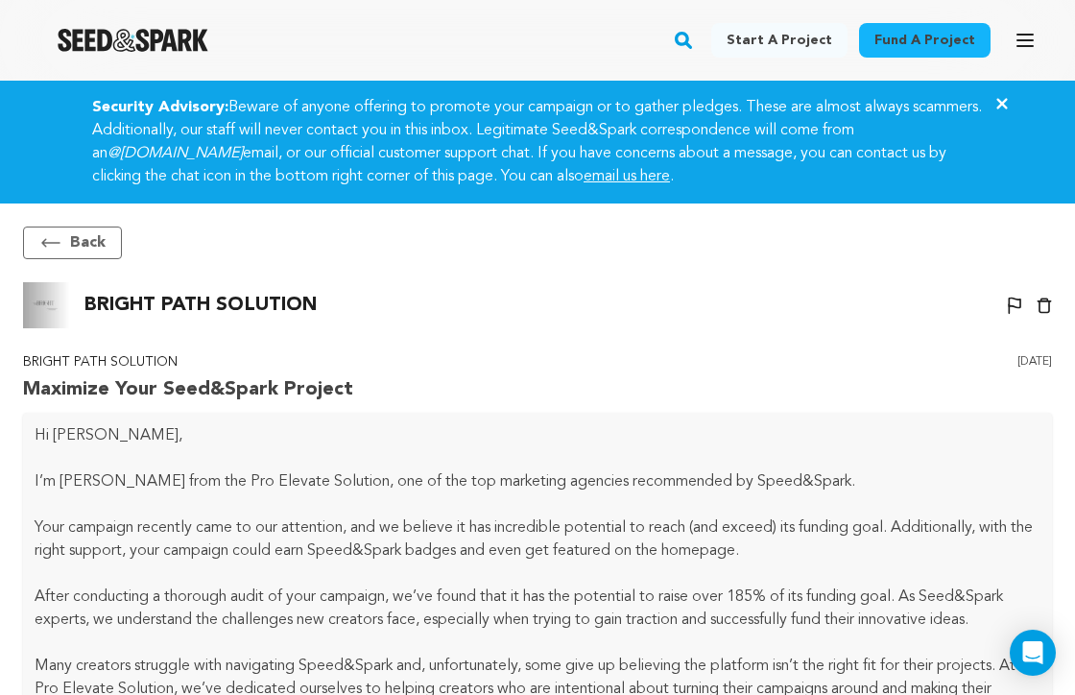
scroll to position [0, 0]
click at [90, 249] on button "Back" at bounding box center [72, 242] width 99 height 33
